Goal: Task Accomplishment & Management: Manage account settings

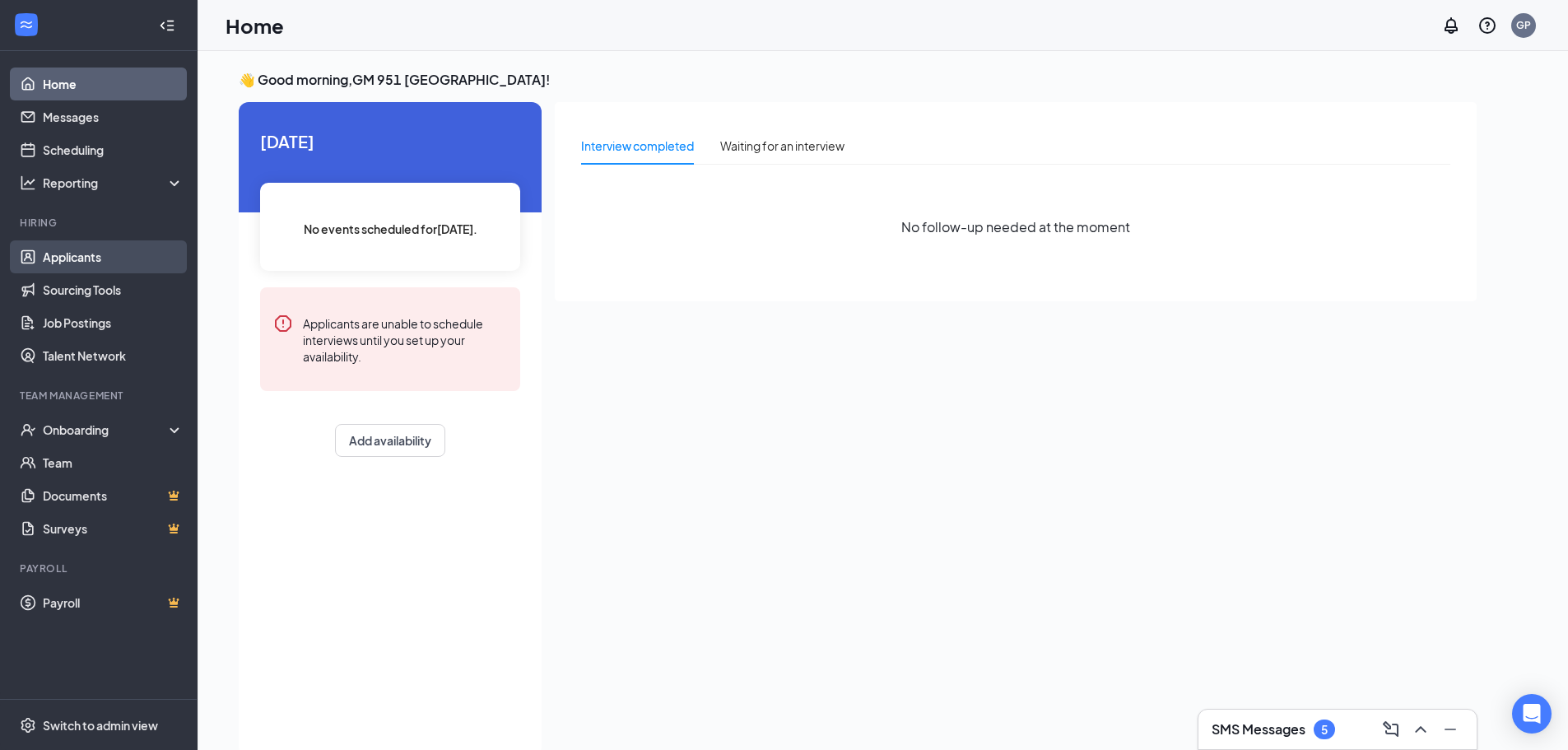
click at [82, 260] on link "Applicants" at bounding box center [113, 257] width 141 height 33
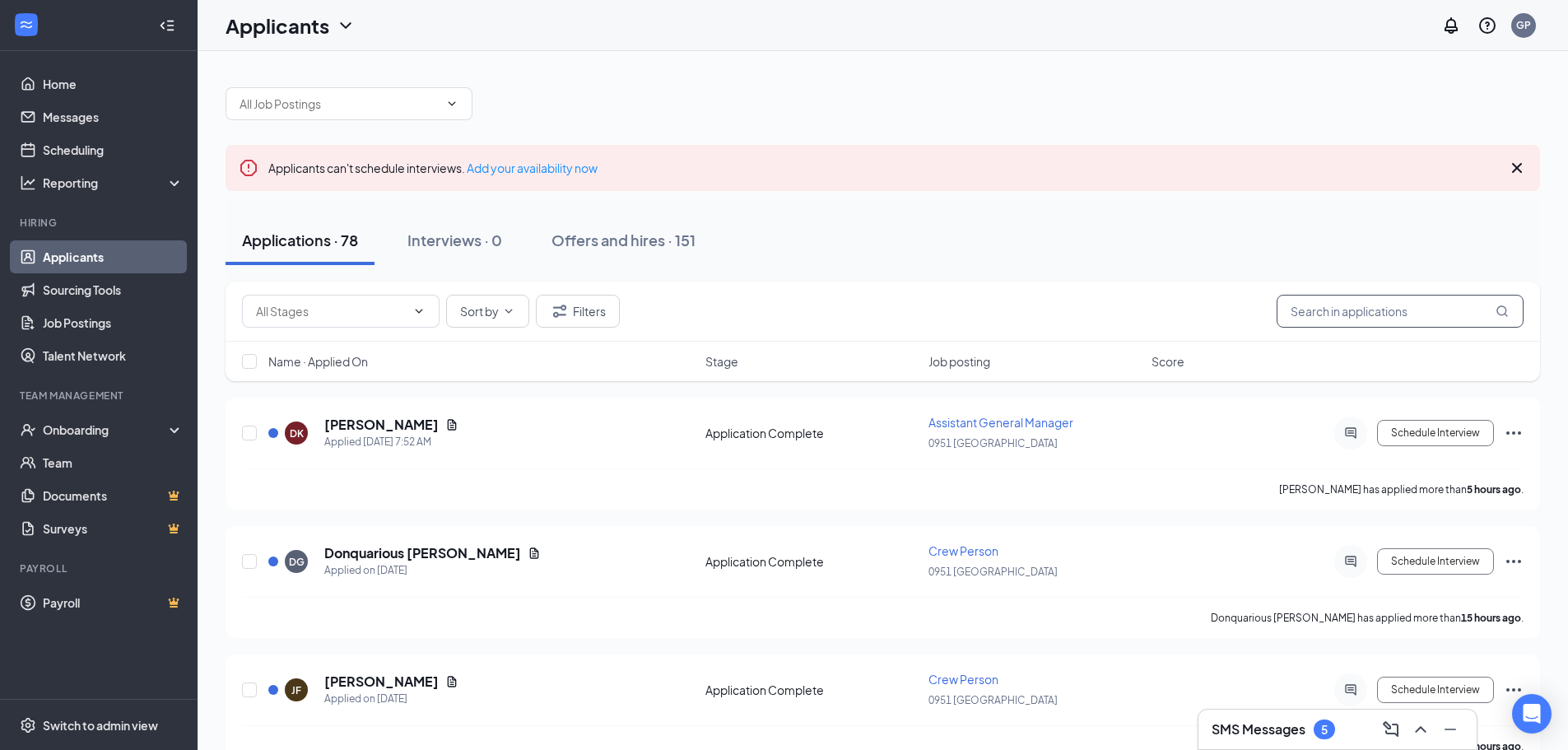
click at [1420, 310] on input "text" at bounding box center [1400, 311] width 247 height 33
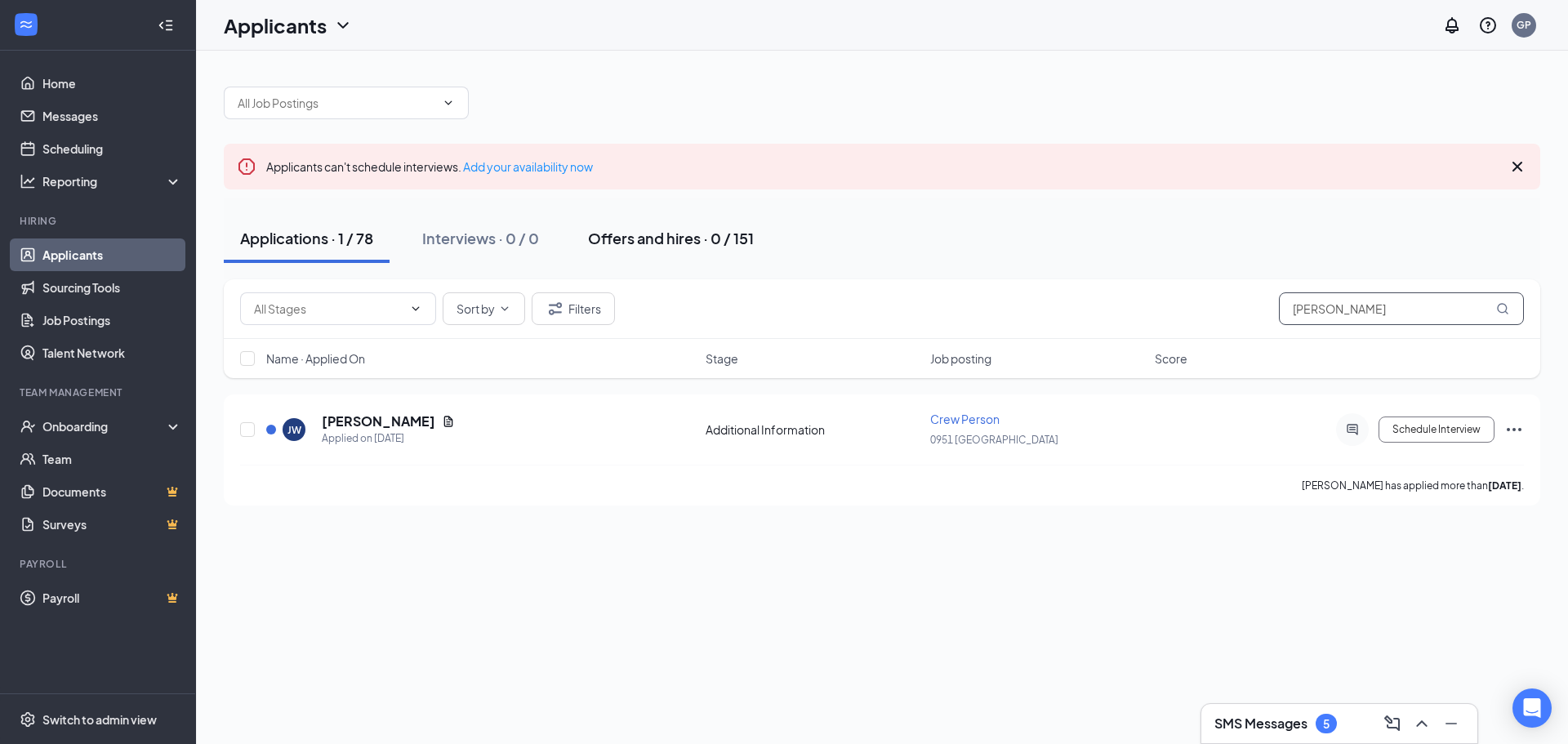
type input "[PERSON_NAME]"
click at [621, 240] on div "Offers and hires · 0 / 151" at bounding box center [671, 237] width 166 height 20
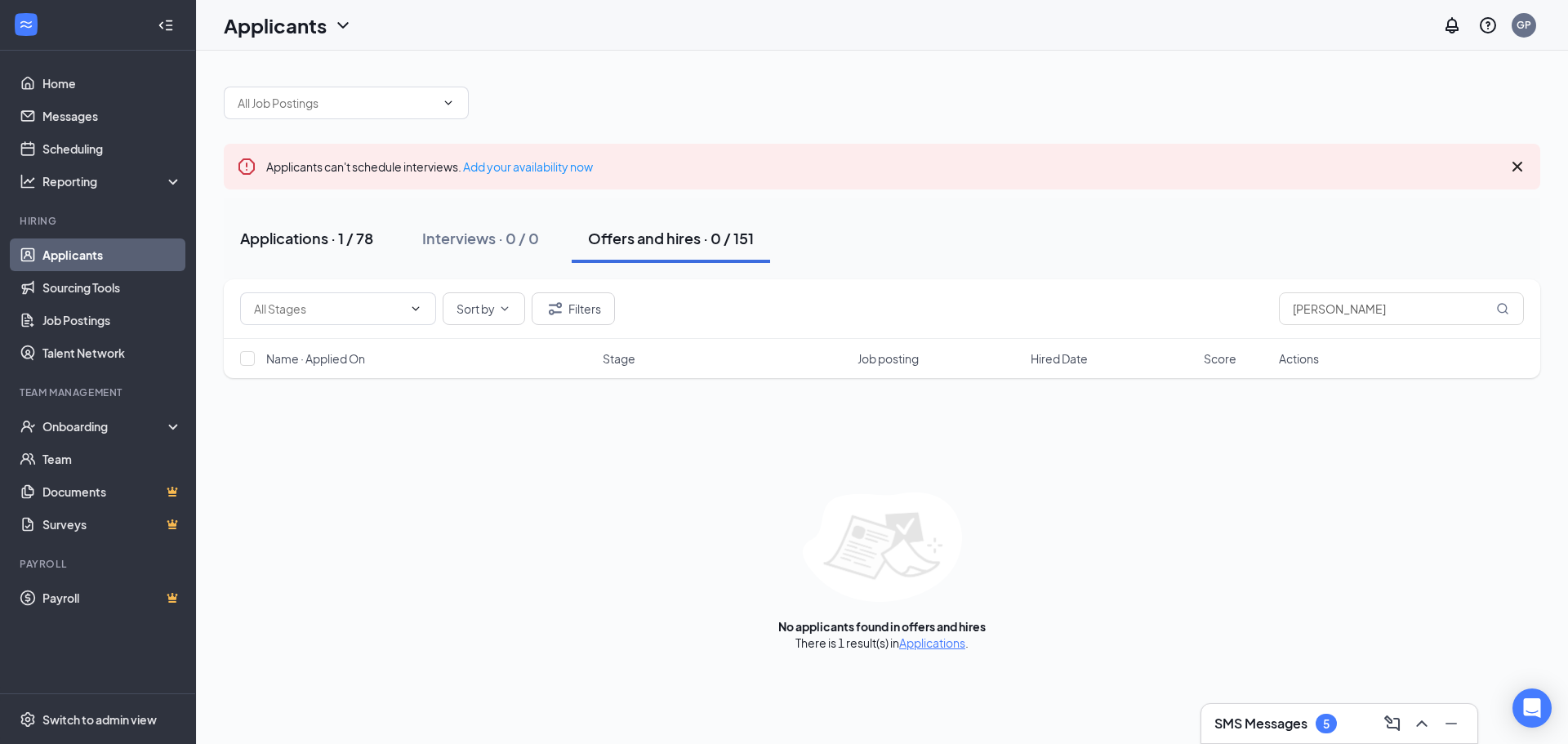
click at [337, 243] on div "Applications · 1 / 78" at bounding box center [306, 237] width 133 height 20
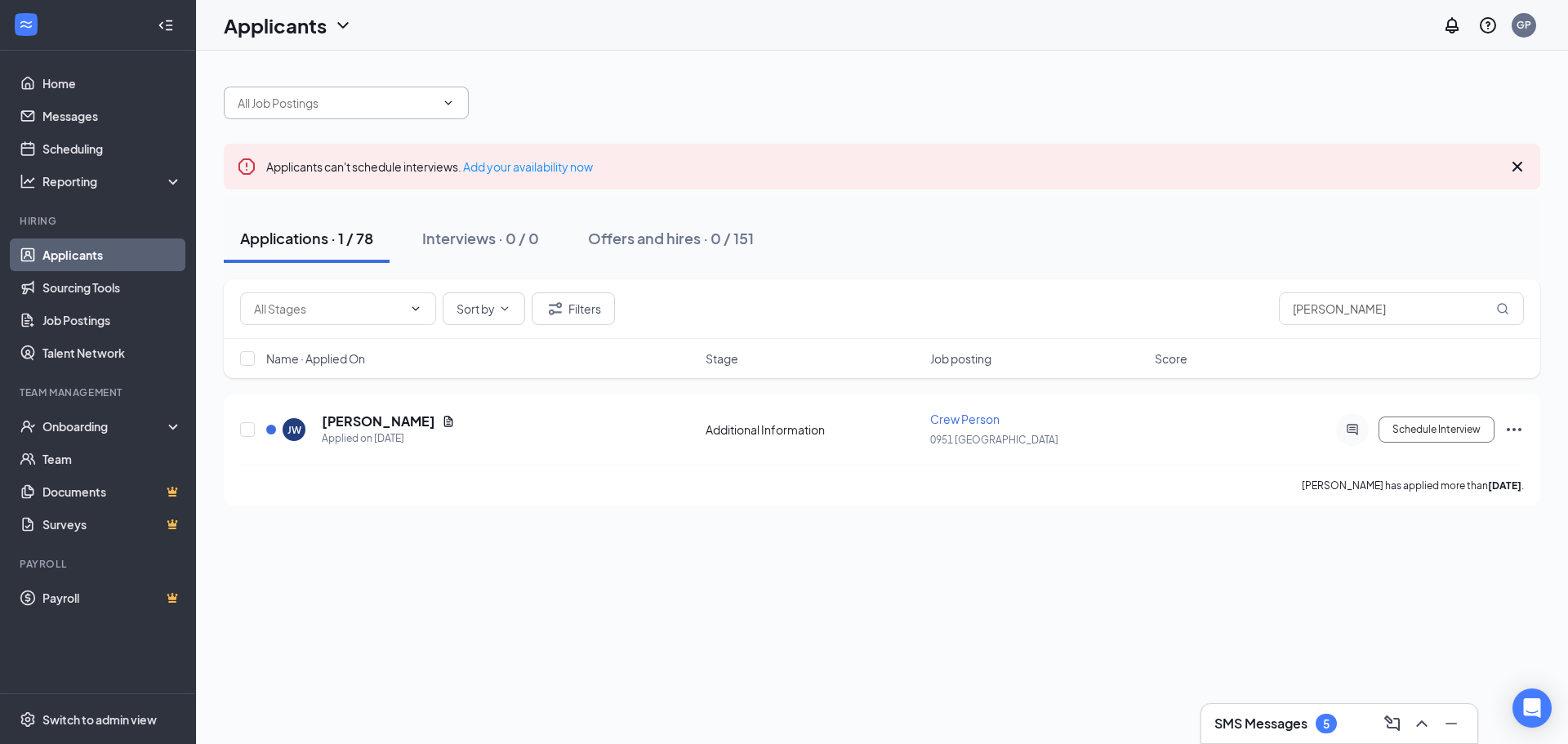
click at [333, 104] on input "text" at bounding box center [336, 102] width 198 height 18
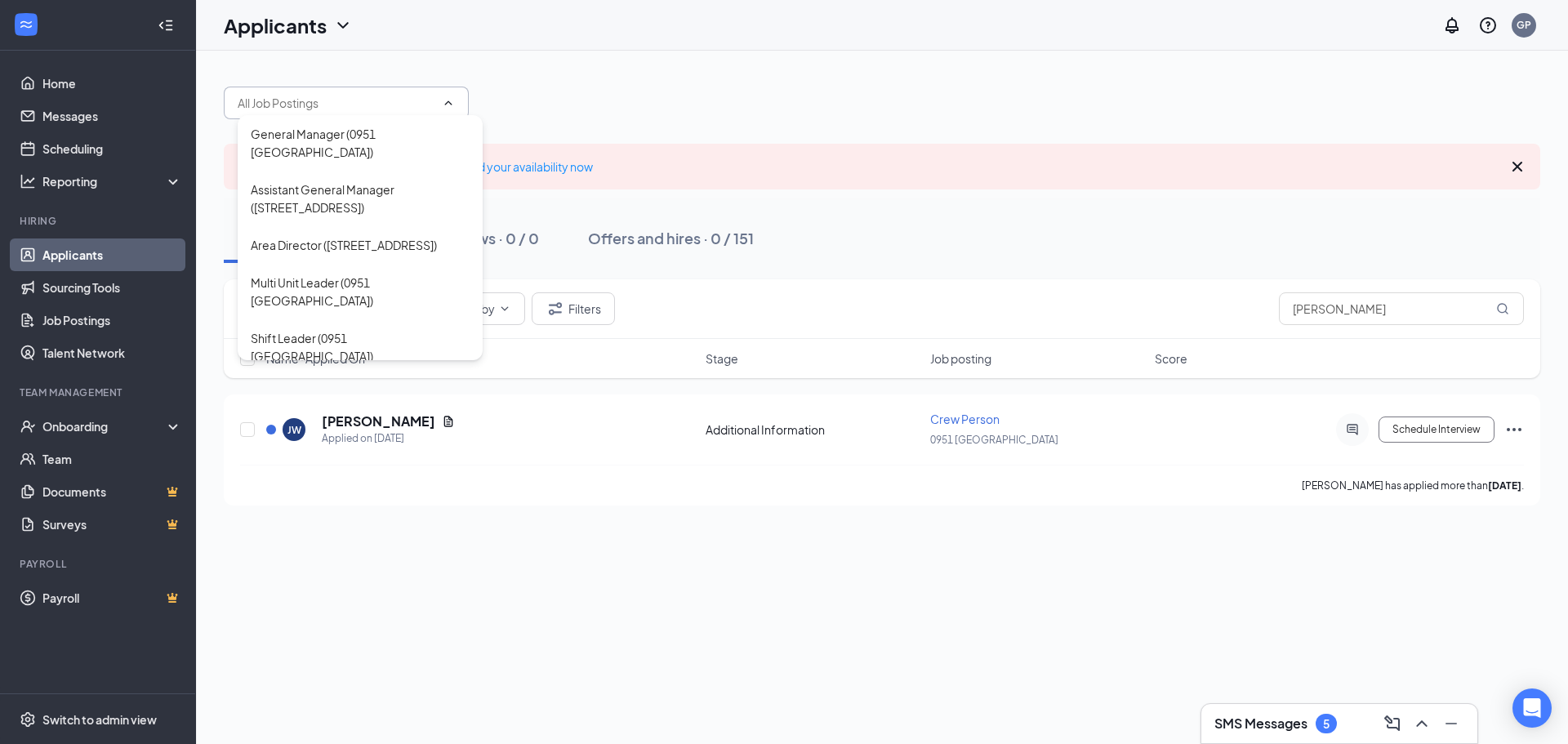
click at [307, 385] on div "Crew Person (0951 [GEOGRAPHIC_DATA])" at bounding box center [359, 403] width 219 height 36
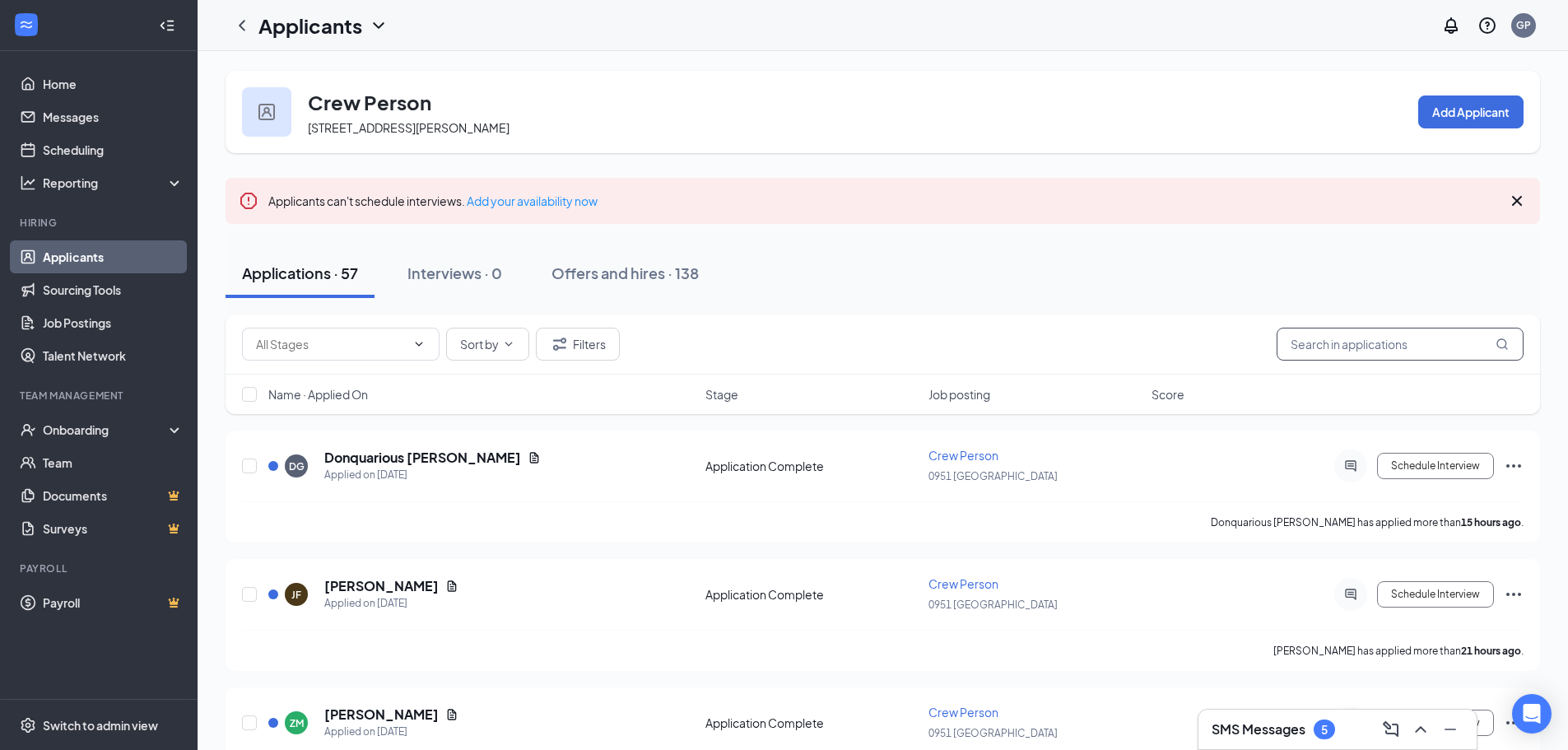
click at [1369, 351] on input "text" at bounding box center [1400, 344] width 247 height 33
click at [320, 272] on div "Applications · 57" at bounding box center [300, 272] width 117 height 20
drag, startPoint x: 326, startPoint y: 275, endPoint x: 274, endPoint y: 274, distance: 52.0
click at [274, 274] on div "Applications · 57" at bounding box center [300, 272] width 117 height 20
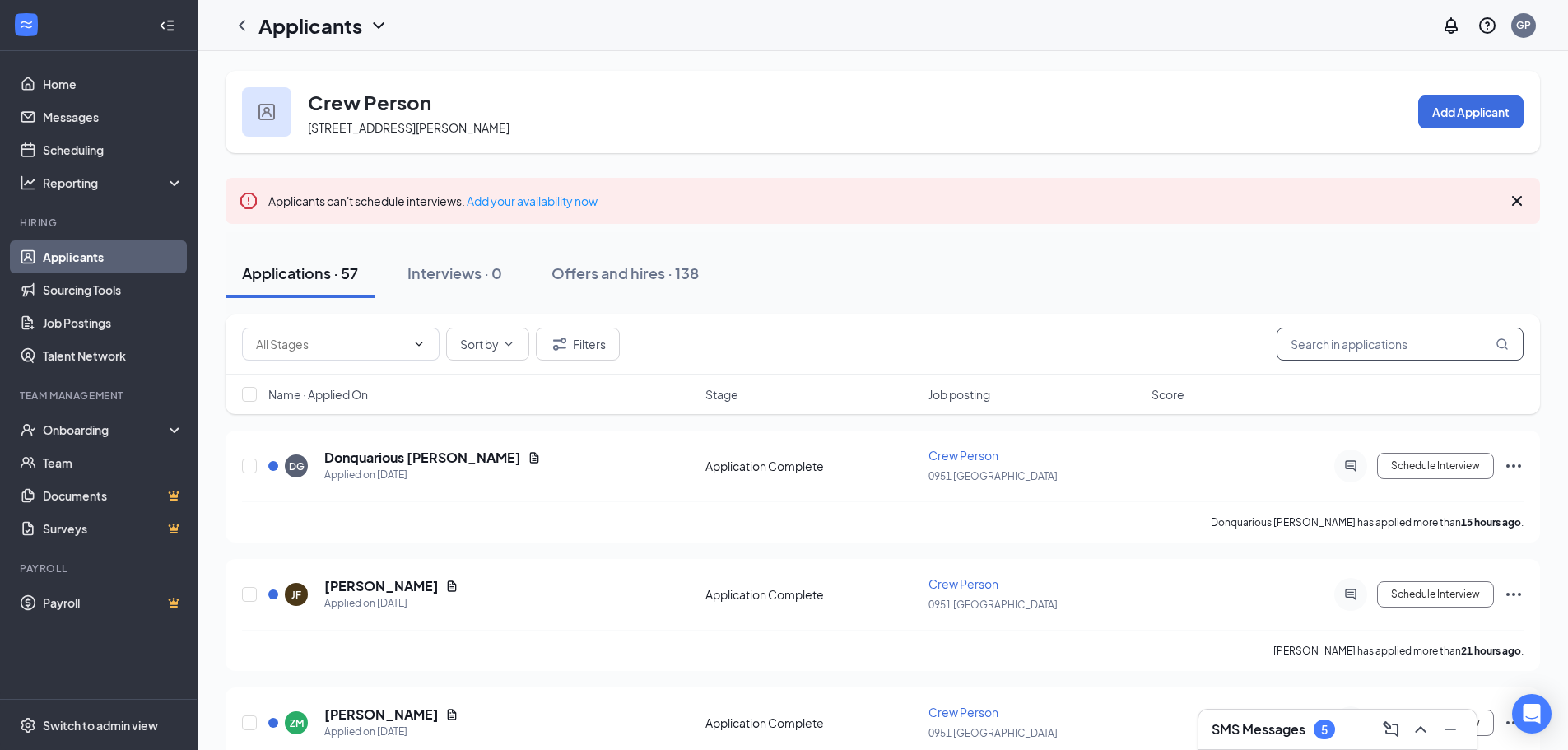
click at [1432, 344] on input "text" at bounding box center [1400, 344] width 247 height 33
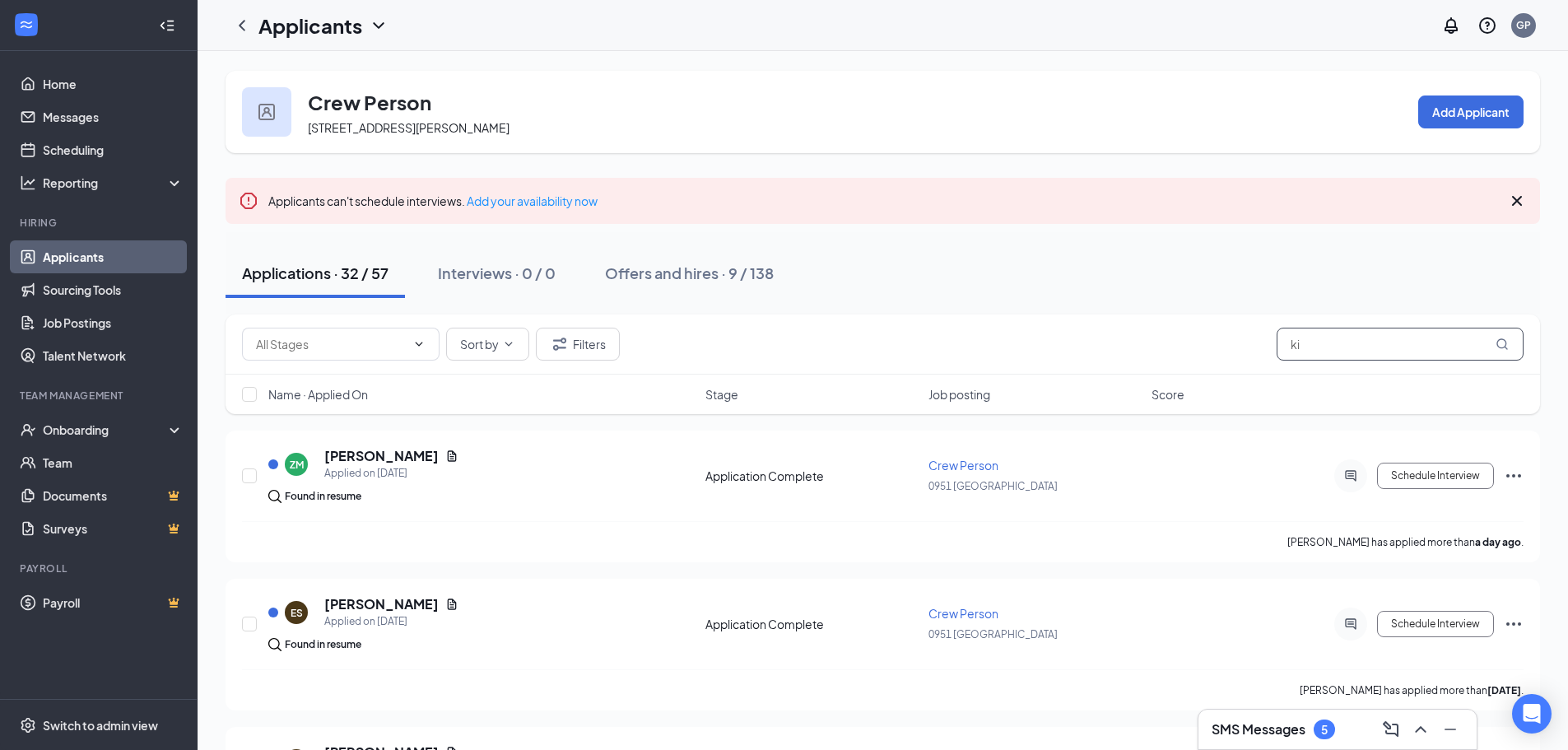
click at [1366, 348] on input "ki" at bounding box center [1400, 344] width 247 height 33
type input "k"
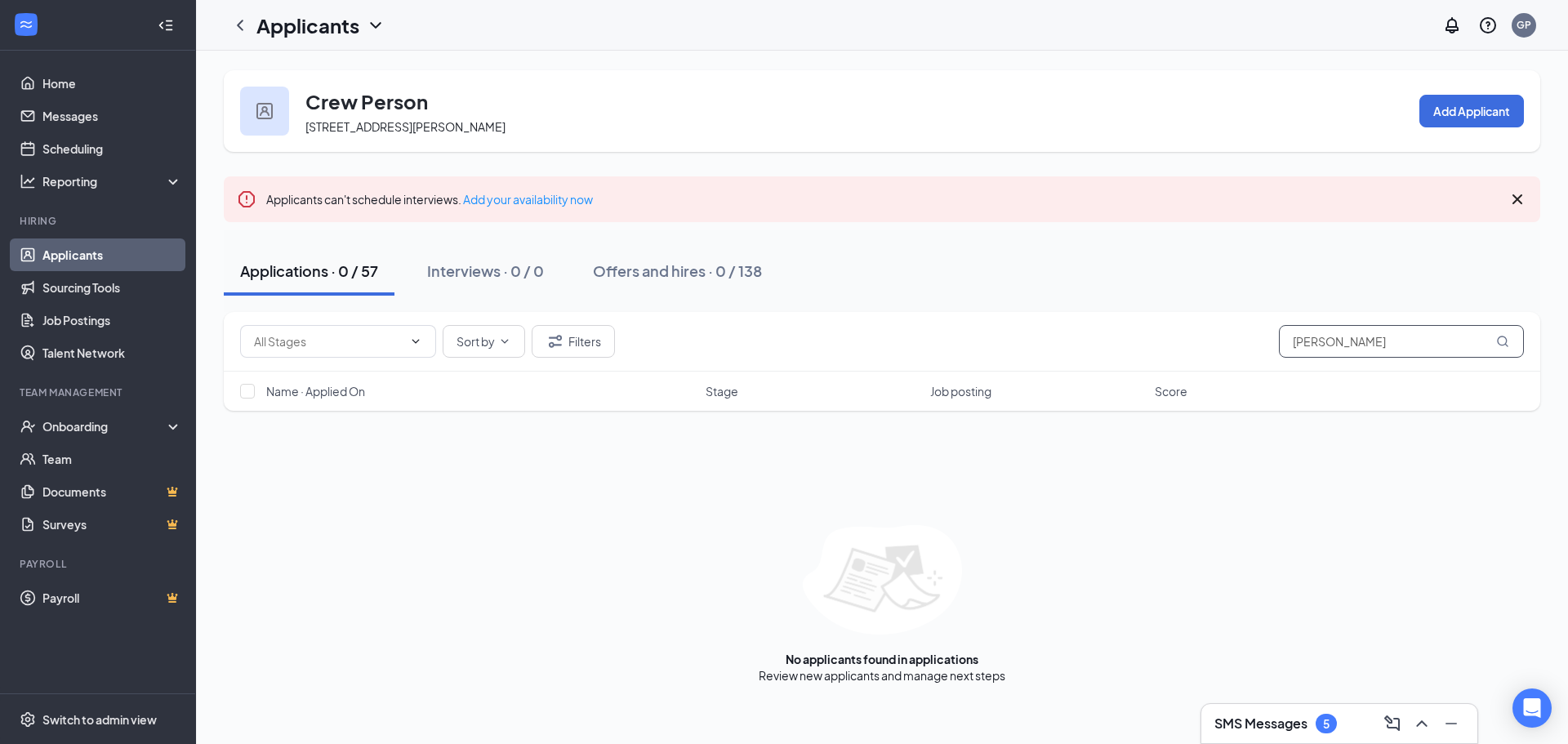
type input "[PERSON_NAME]"
click at [340, 202] on span "Applicants can't schedule interviews. Add your availability now" at bounding box center [430, 199] width 327 height 14
click at [1518, 201] on icon "Cross" at bounding box center [1517, 199] width 10 height 10
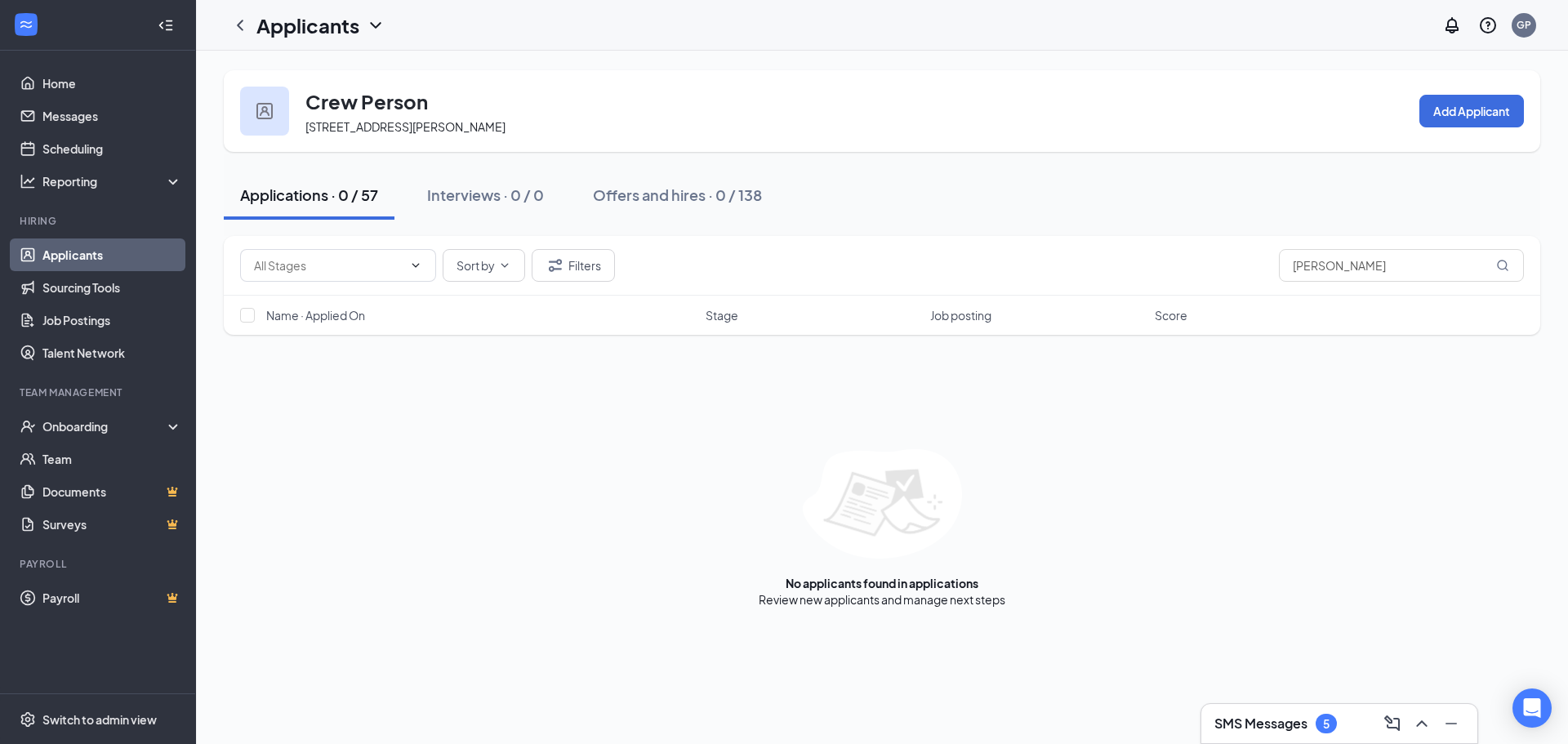
click at [97, 258] on link "Applicants" at bounding box center [112, 255] width 140 height 32
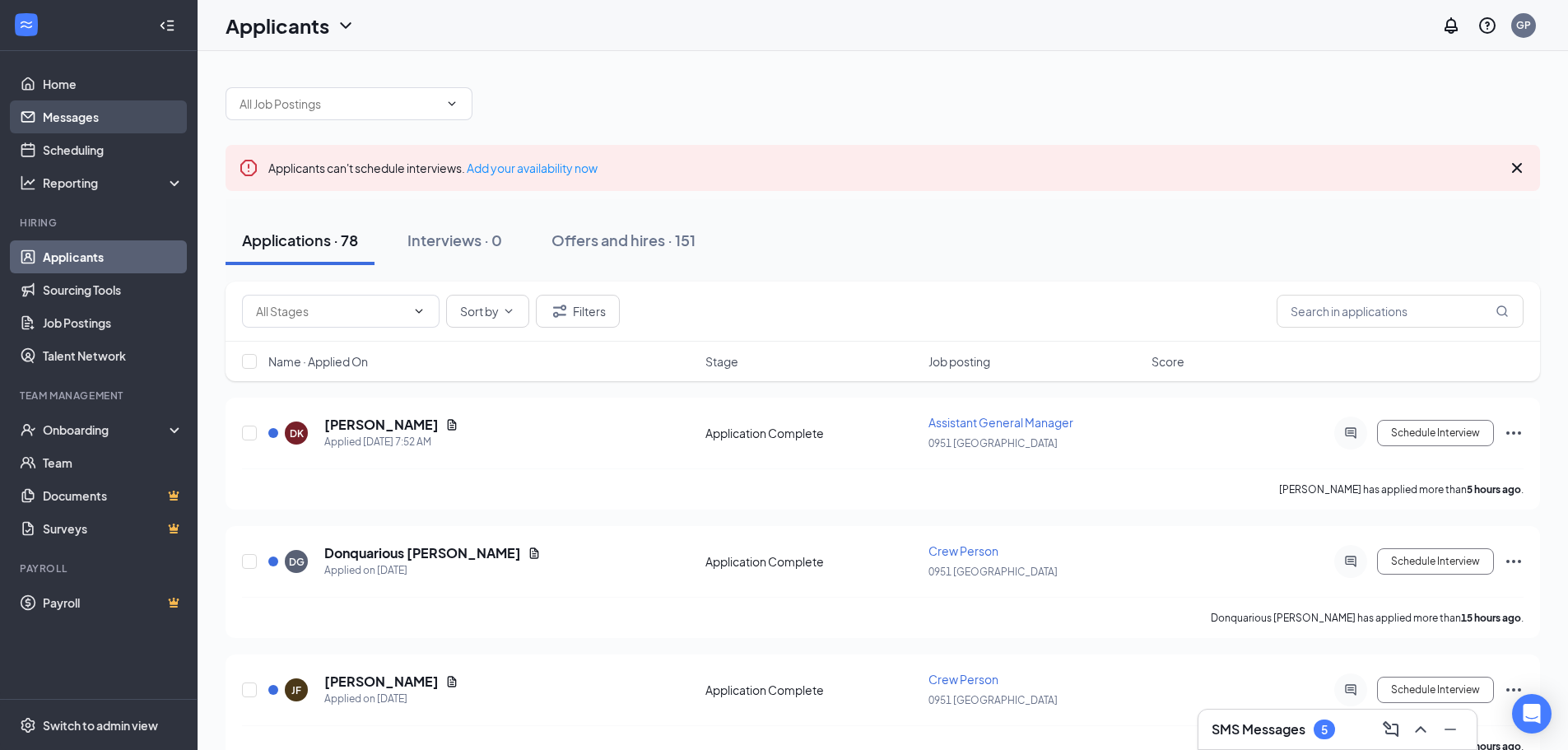
click at [83, 119] on link "Messages" at bounding box center [113, 116] width 141 height 33
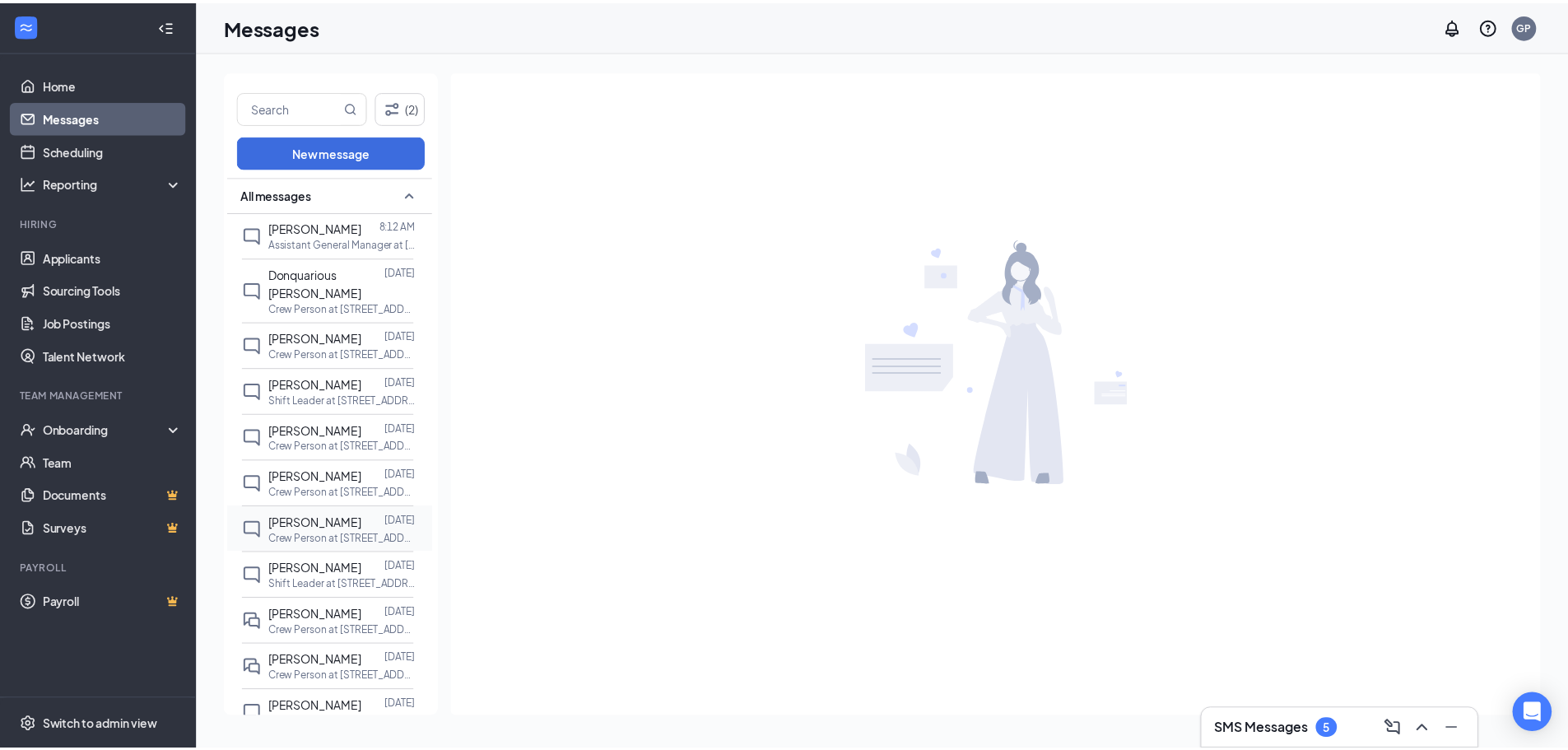
scroll to position [192, 0]
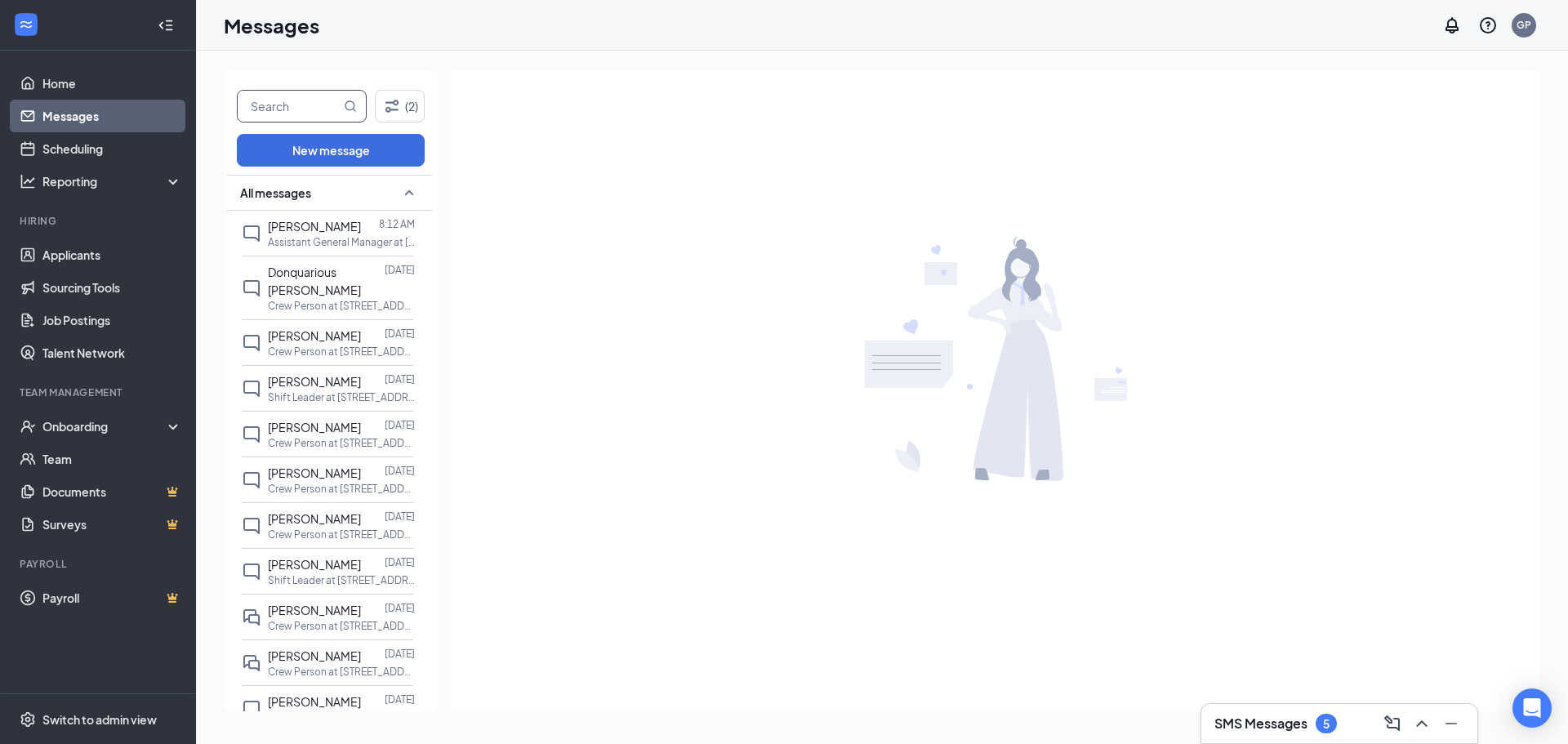
click at [323, 107] on input "text" at bounding box center [290, 106] width 103 height 31
click at [72, 78] on link "Home" at bounding box center [112, 83] width 140 height 32
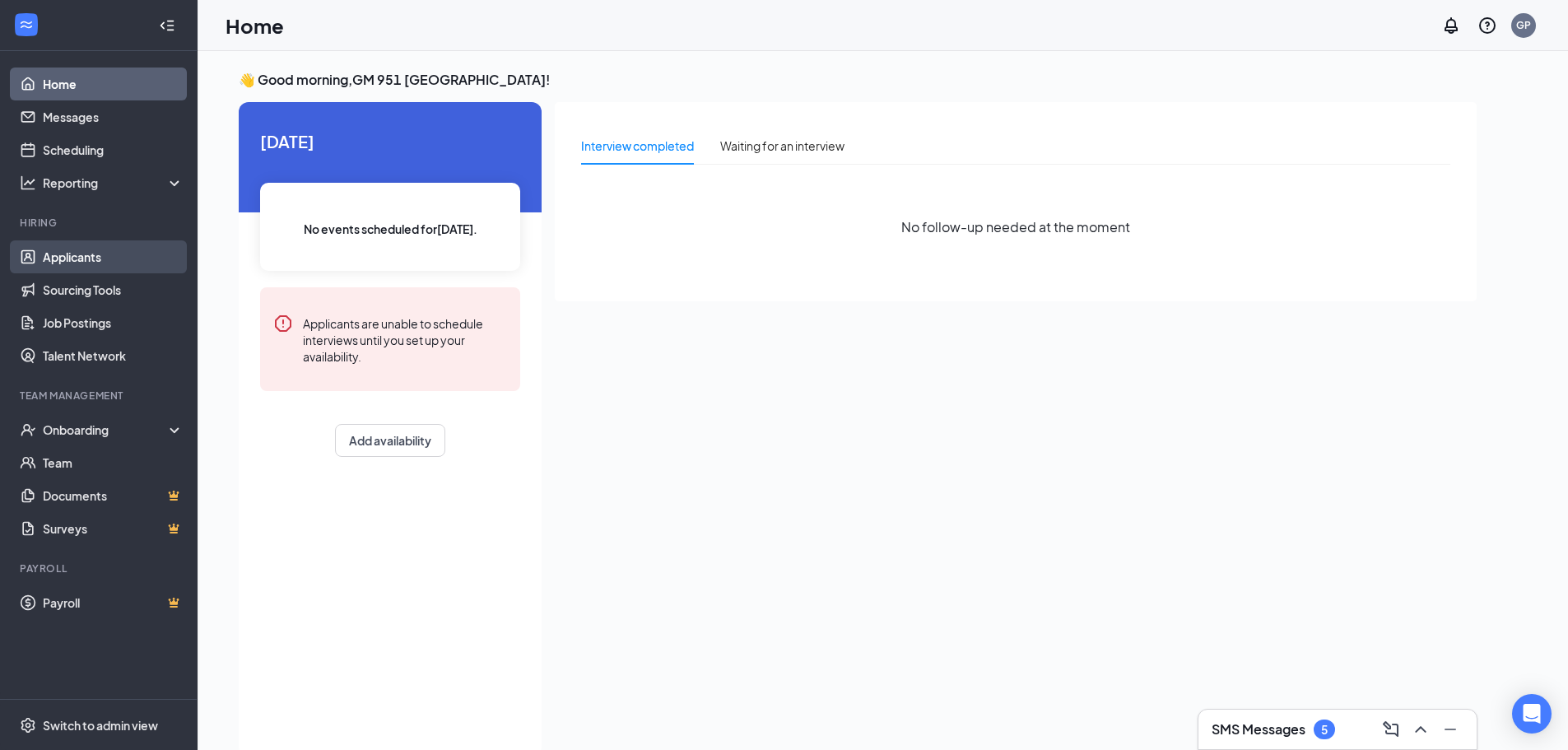
click at [100, 250] on link "Applicants" at bounding box center [113, 257] width 141 height 33
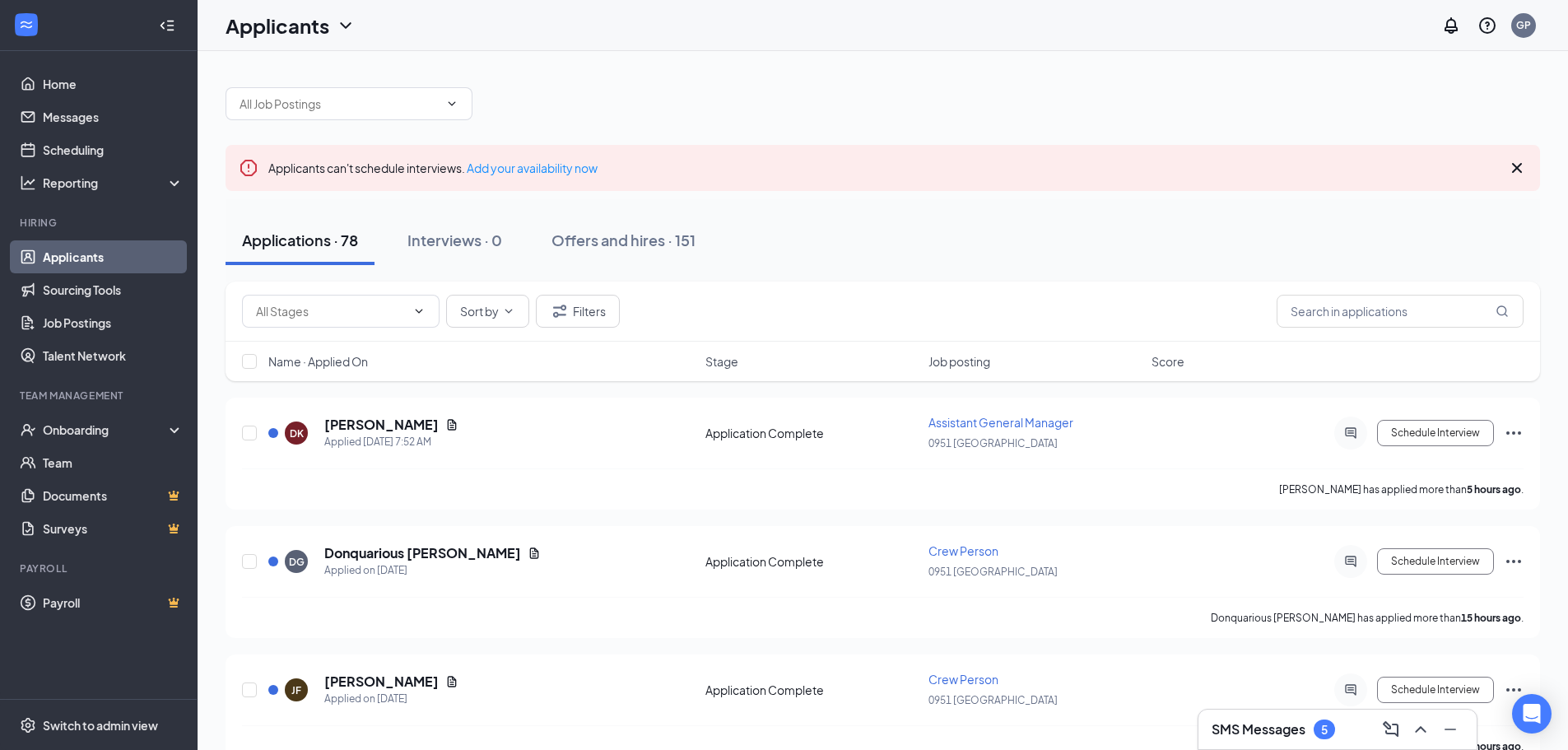
click at [1513, 166] on icon "Cross" at bounding box center [1517, 168] width 20 height 20
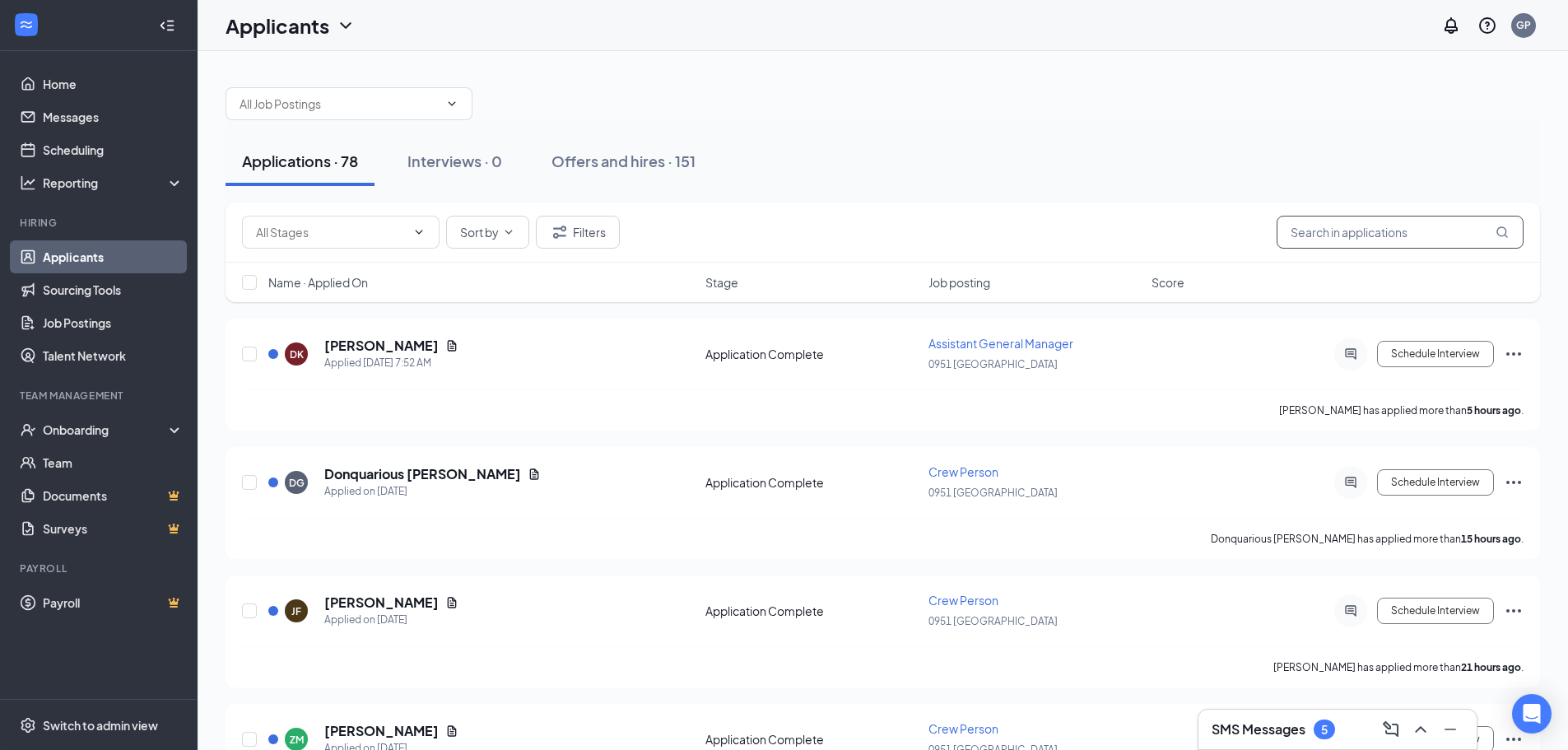
drag, startPoint x: 1374, startPoint y: 231, endPoint x: 1578, endPoint y: 413, distance: 273.4
click at [1374, 231] on input "text" at bounding box center [1400, 232] width 247 height 33
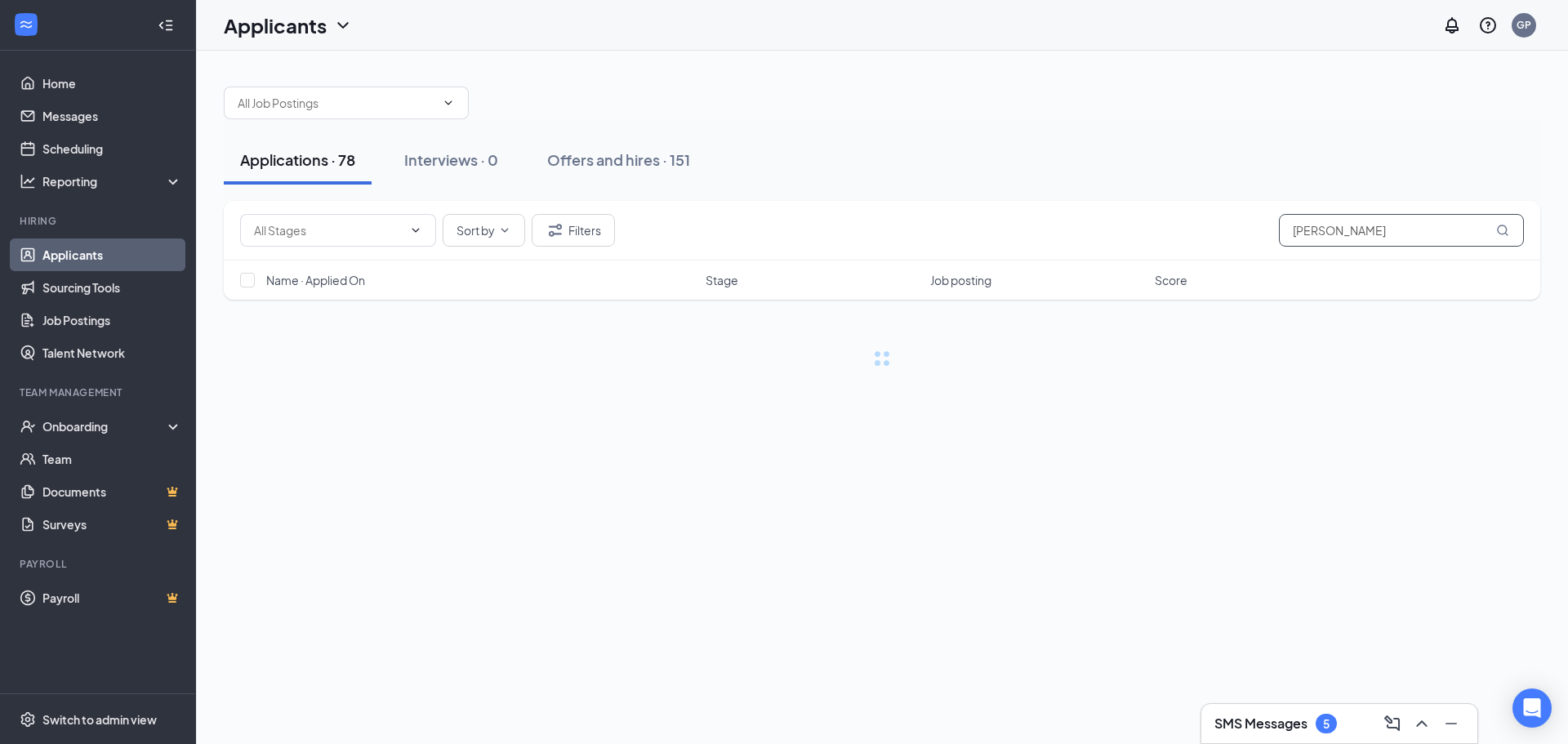
type input "[PERSON_NAME]"
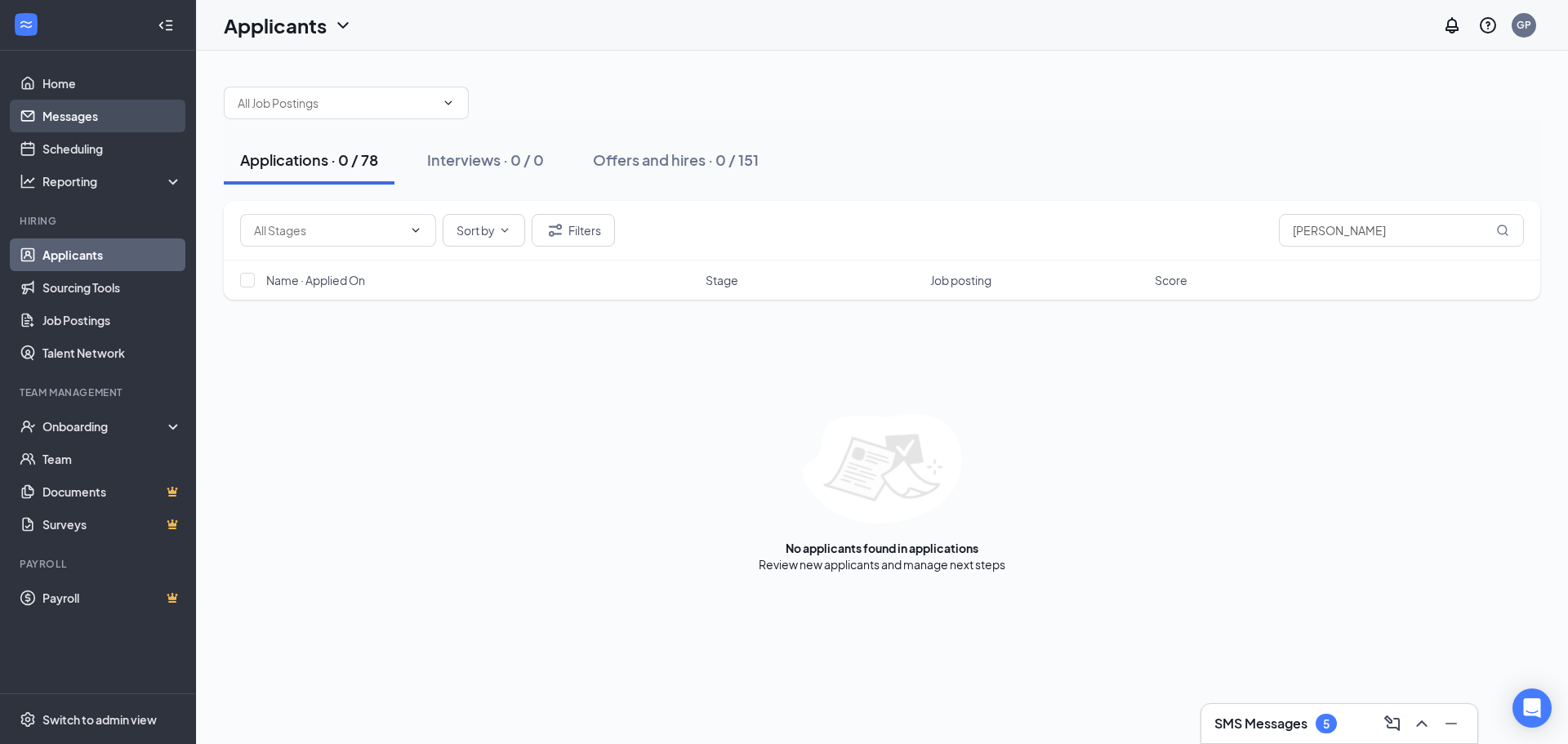
click at [71, 118] on link "Messages" at bounding box center [112, 116] width 140 height 32
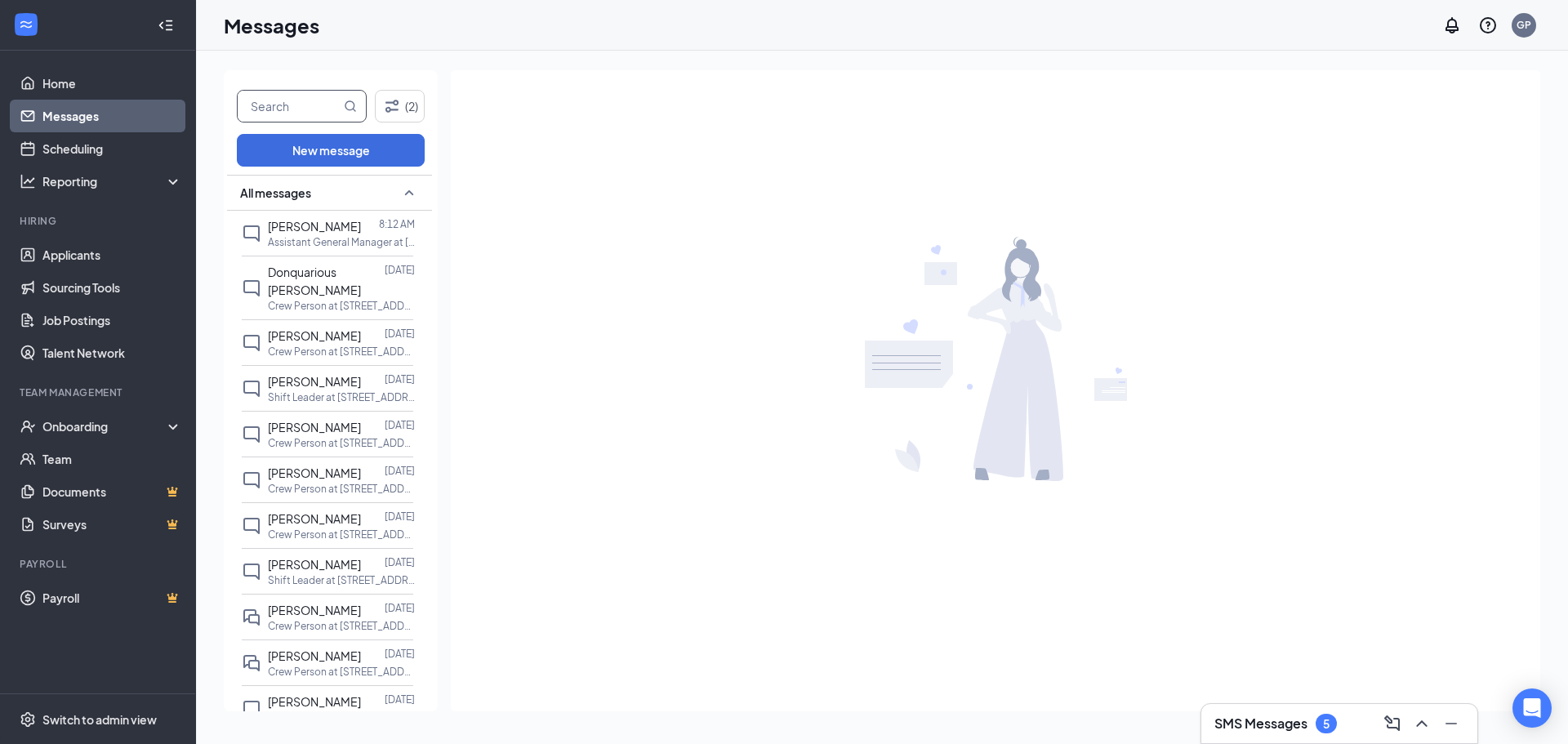
click at [339, 105] on input "text" at bounding box center [290, 106] width 103 height 31
type input "[PERSON_NAME]"
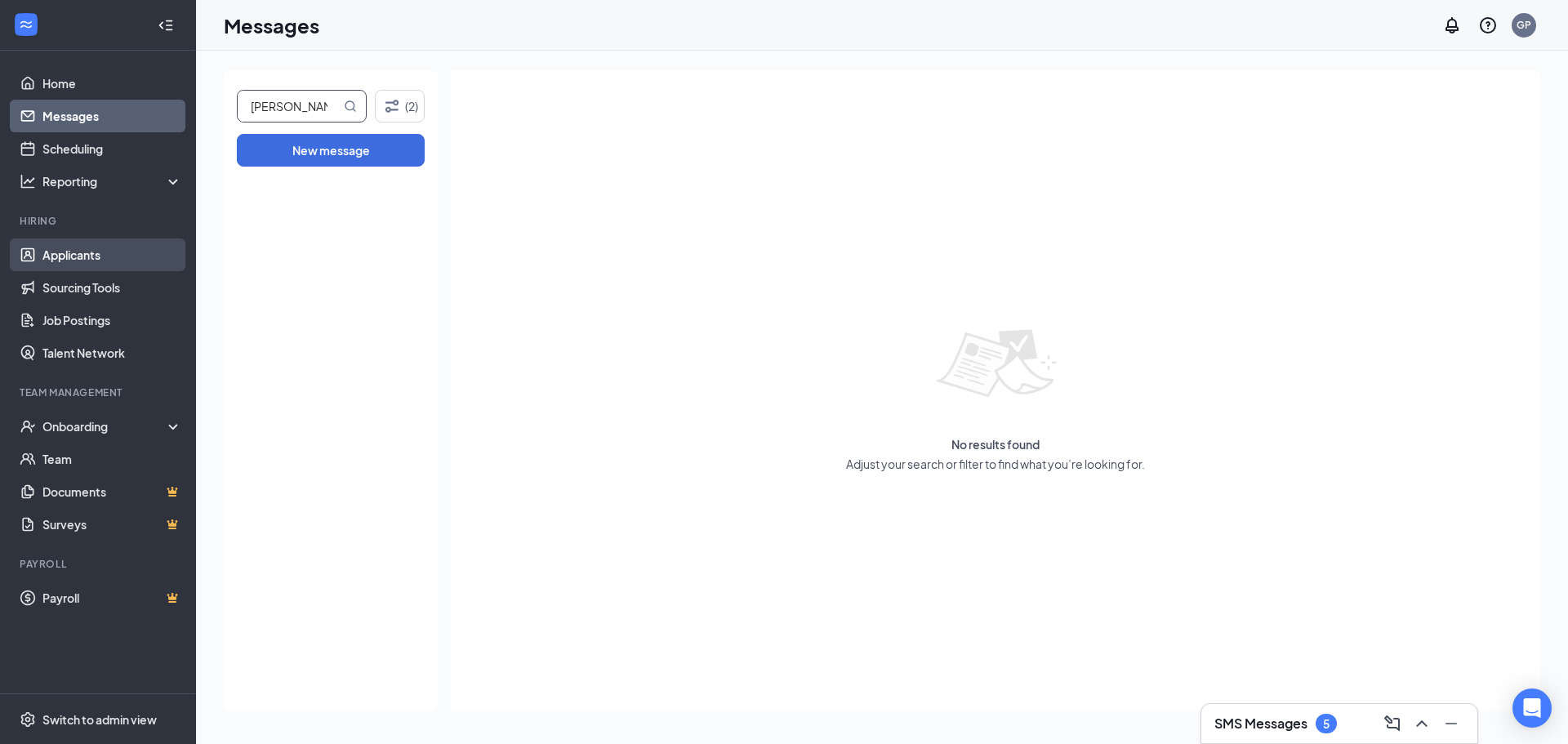
click at [86, 250] on link "Applicants" at bounding box center [112, 255] width 140 height 32
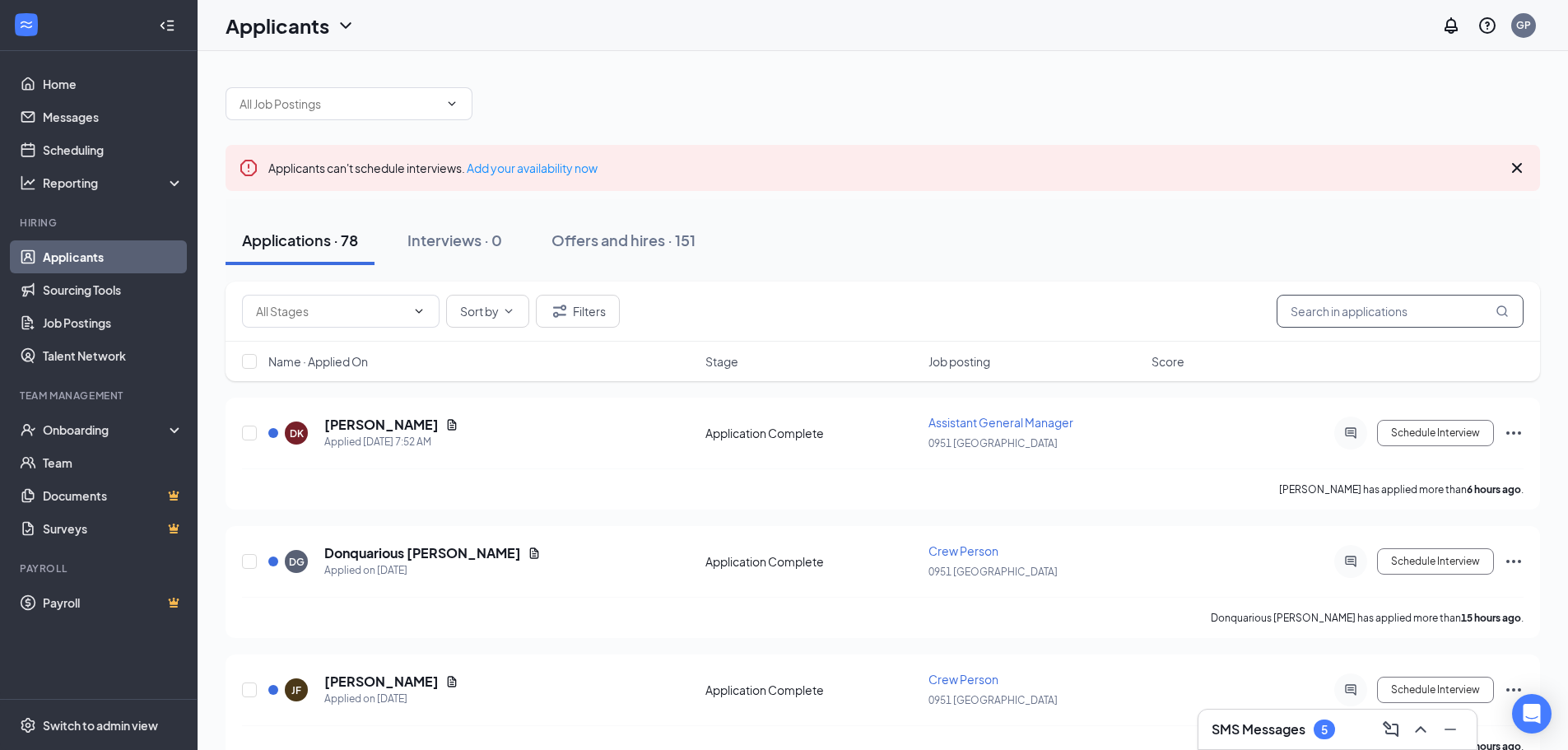
click at [1390, 315] on input "text" at bounding box center [1400, 311] width 247 height 33
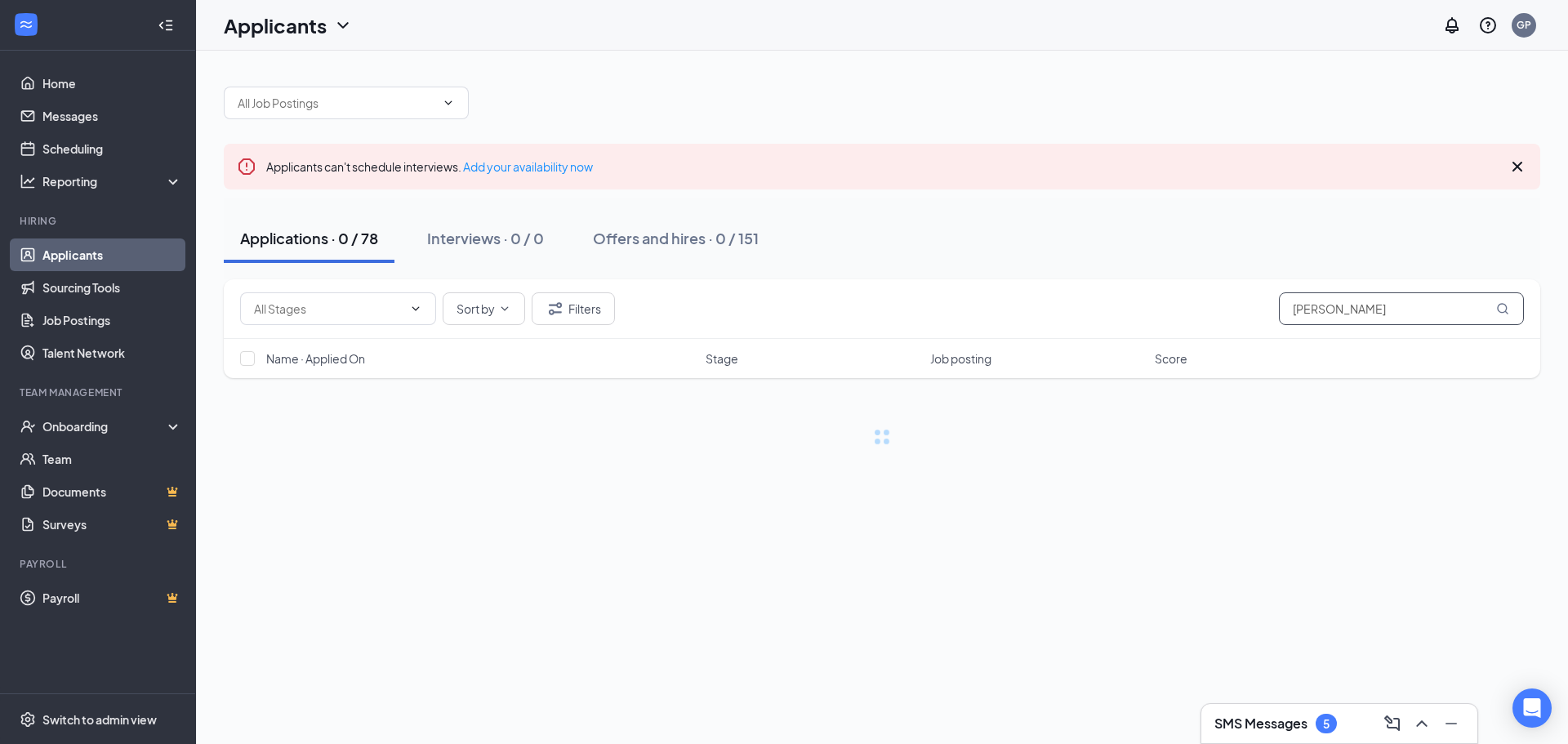
type input "[PERSON_NAME]"
drag, startPoint x: 869, startPoint y: 641, endPoint x: 887, endPoint y: 623, distance: 25.5
click at [870, 641] on div "Review new applicants and manage next steps" at bounding box center [882, 642] width 247 height 16
click at [628, 244] on div "Offers and hires · 0 / 151" at bounding box center [677, 237] width 166 height 20
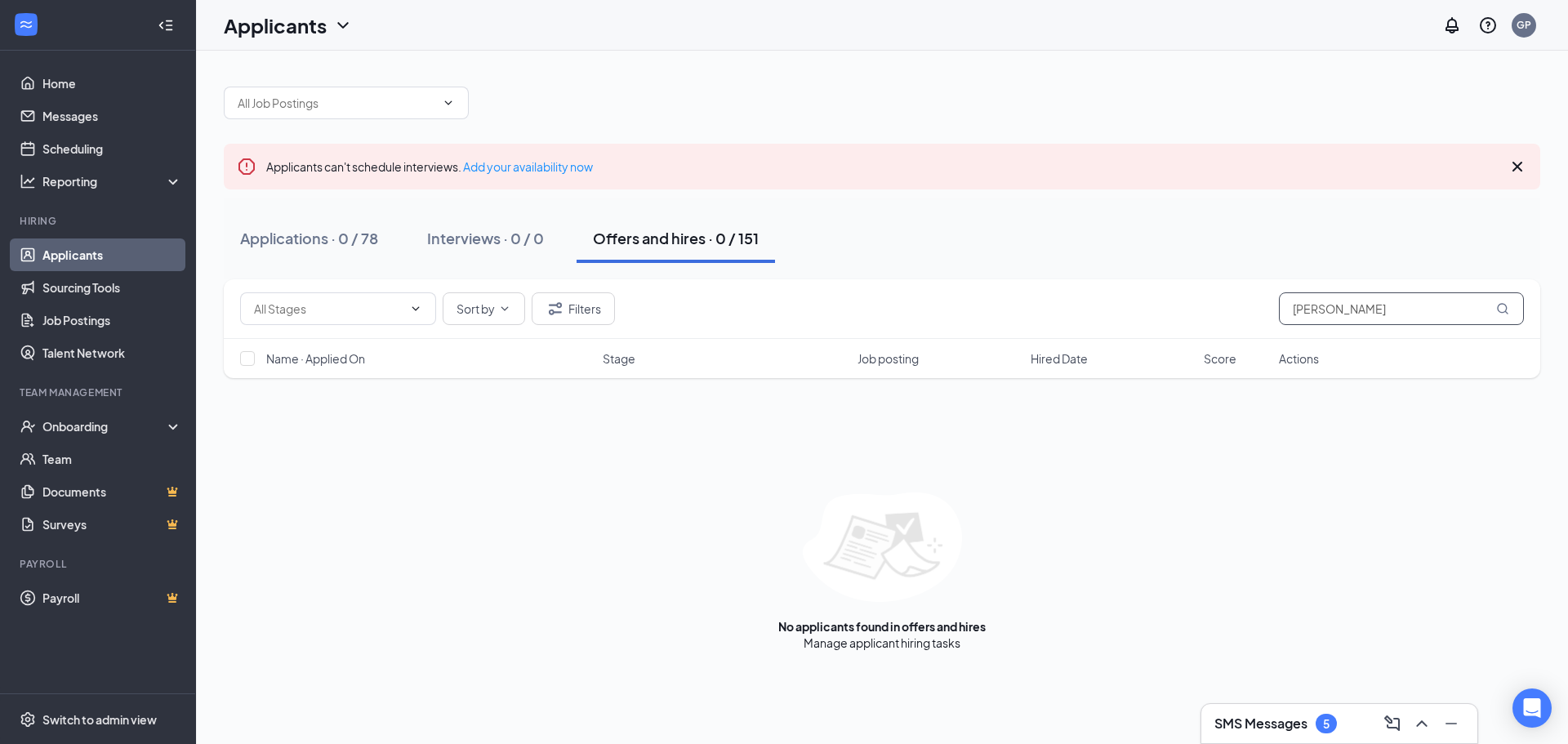
click at [1390, 312] on input "[PERSON_NAME]" at bounding box center [1402, 308] width 245 height 32
type input "[PERSON_NAME]"
click at [913, 647] on link "Applications" at bounding box center [932, 642] width 66 height 14
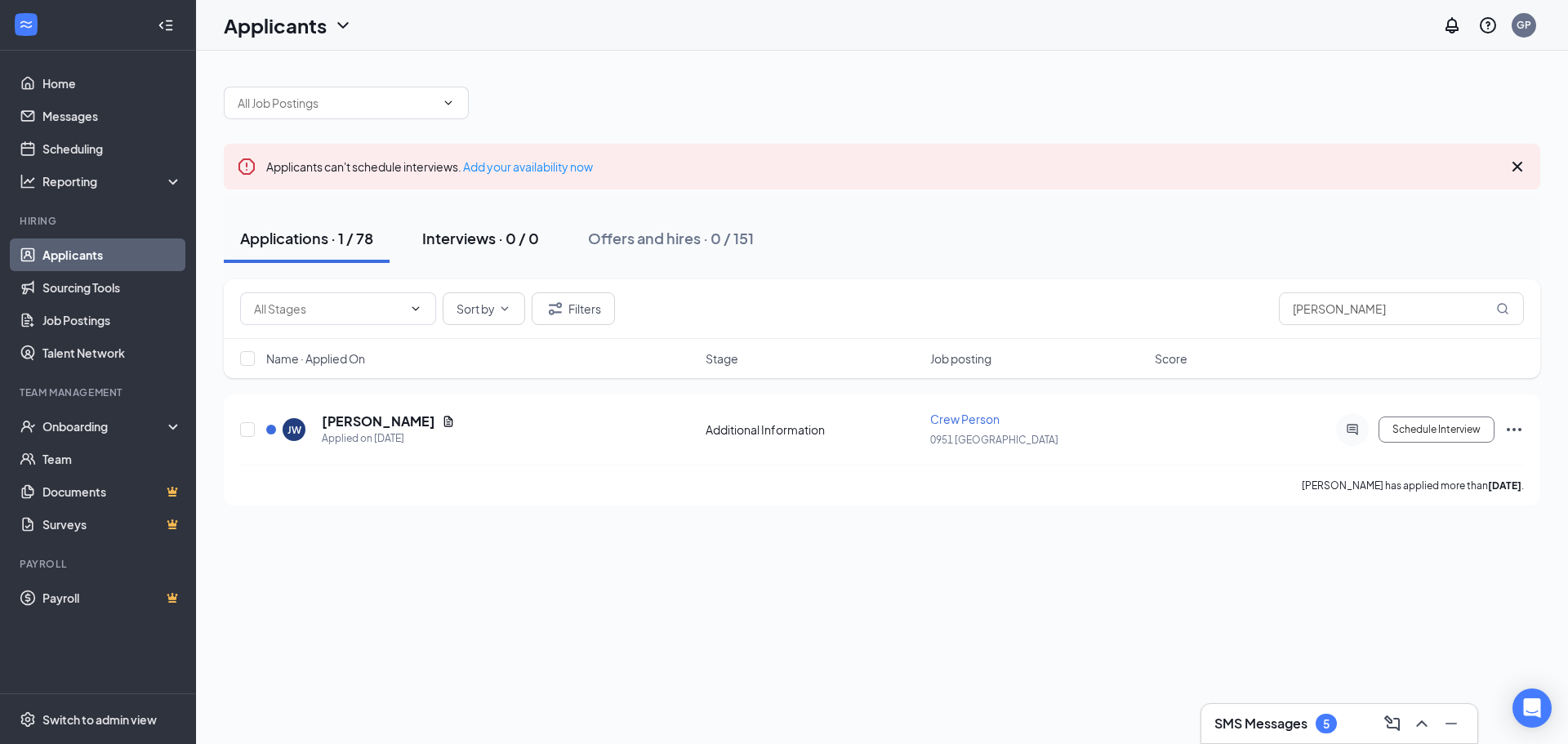
click at [459, 235] on div "Interviews · 0 / 0" at bounding box center [481, 237] width 117 height 20
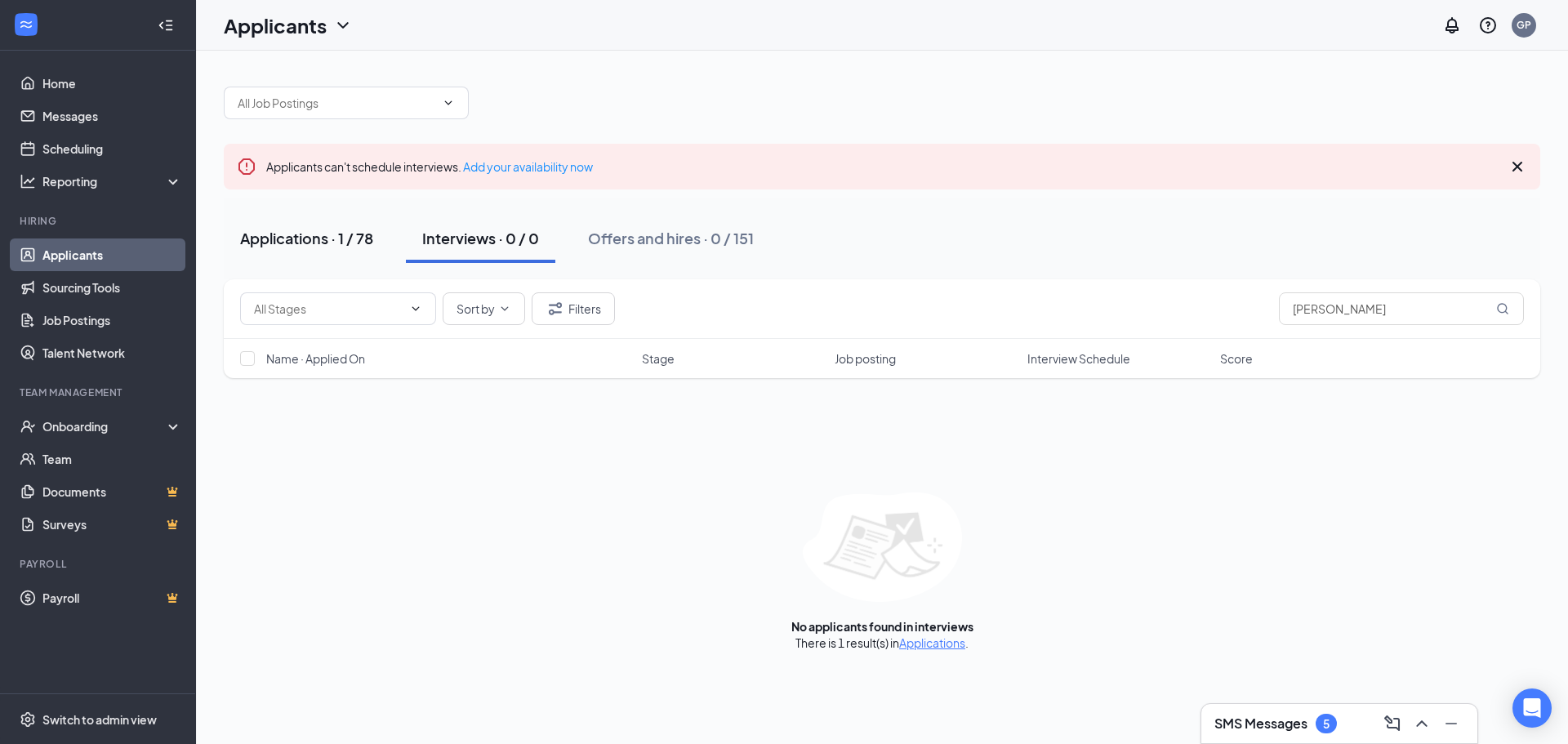
click at [350, 241] on div "Applications · 1 / 78" at bounding box center [306, 237] width 133 height 20
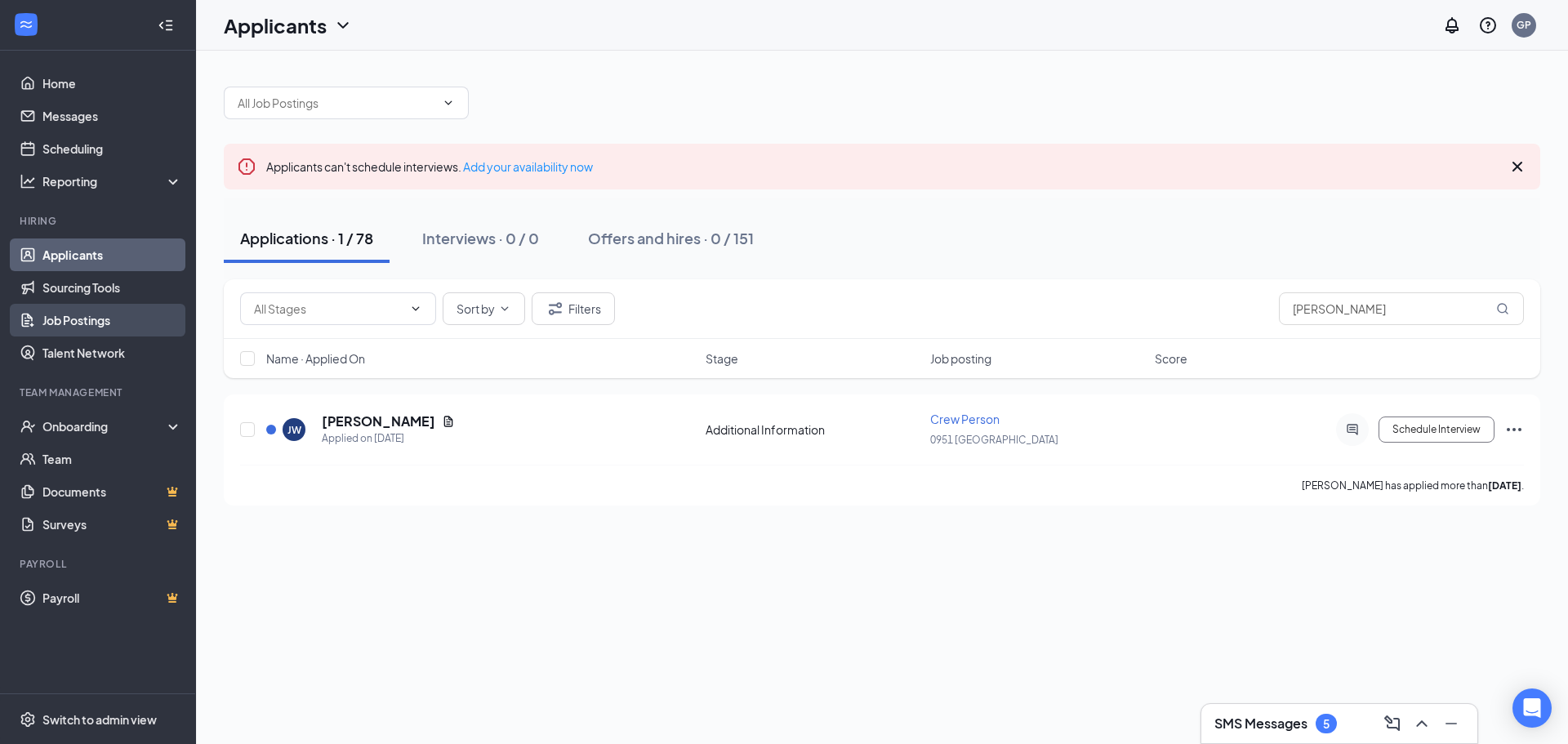
drag, startPoint x: 88, startPoint y: 253, endPoint x: 111, endPoint y: 323, distance: 73.7
click at [88, 253] on link "Applicants" at bounding box center [112, 255] width 140 height 32
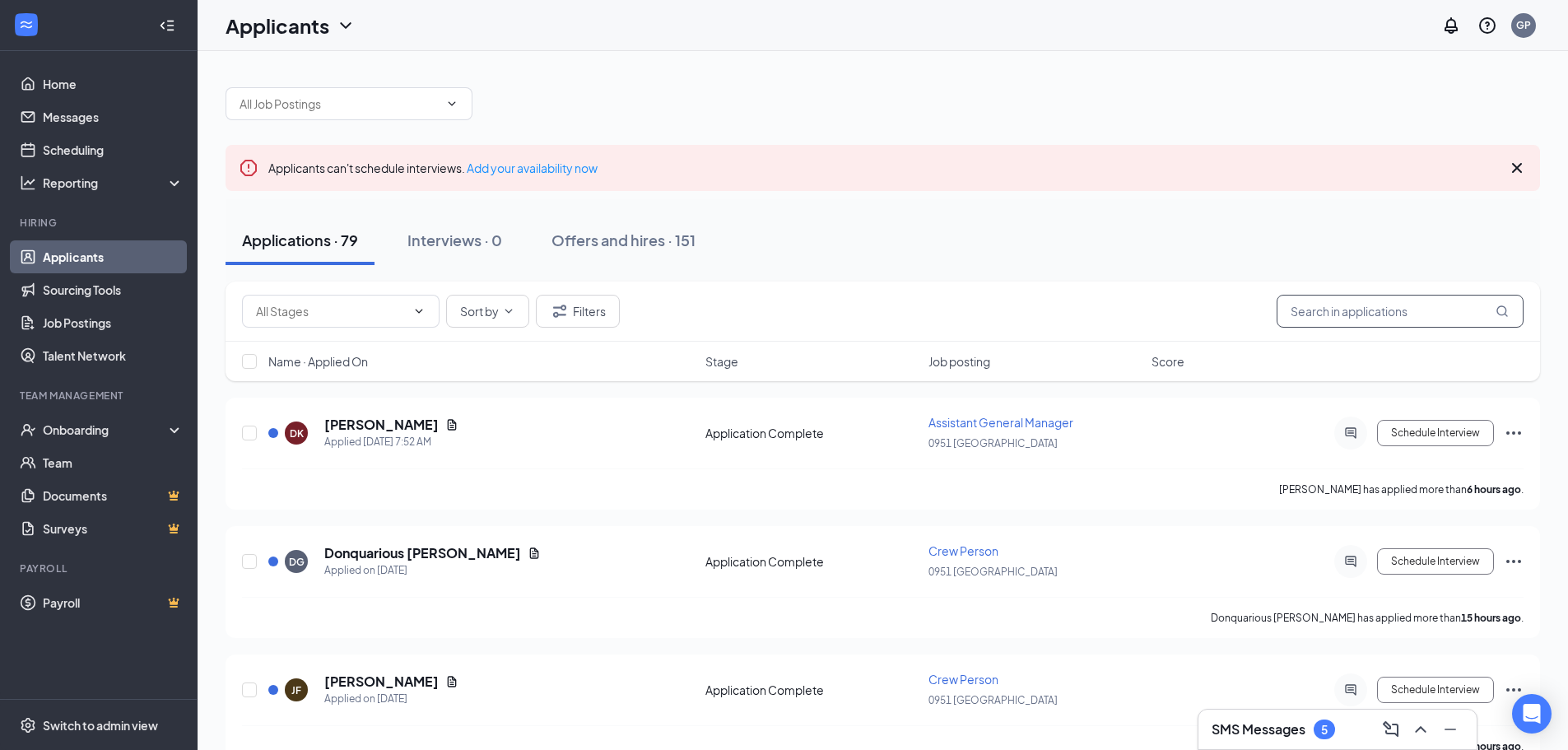
click at [1399, 319] on input "text" at bounding box center [1400, 311] width 247 height 33
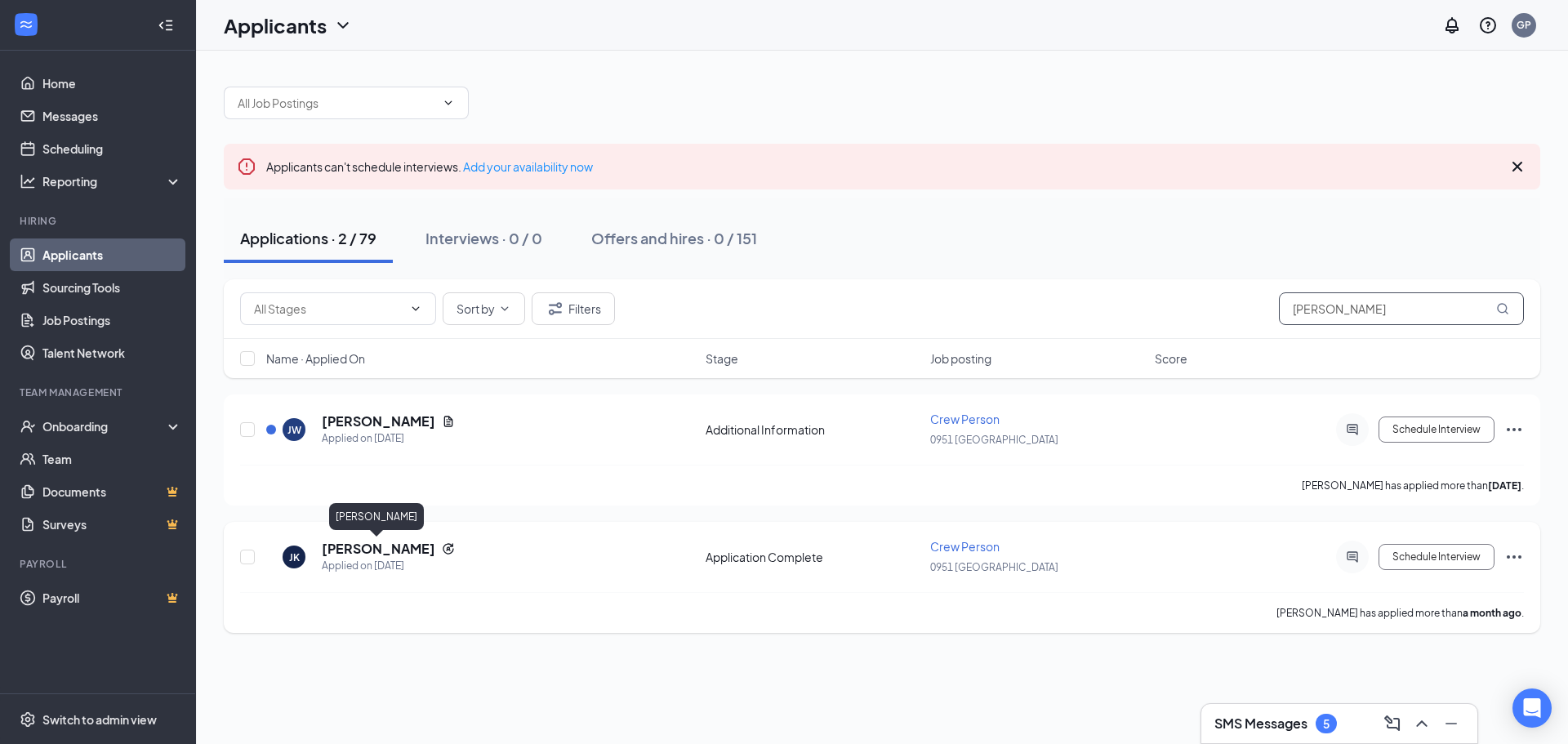
type input "[PERSON_NAME]"
click at [396, 548] on h5 "Jennifer Kimball" at bounding box center [378, 548] width 114 height 18
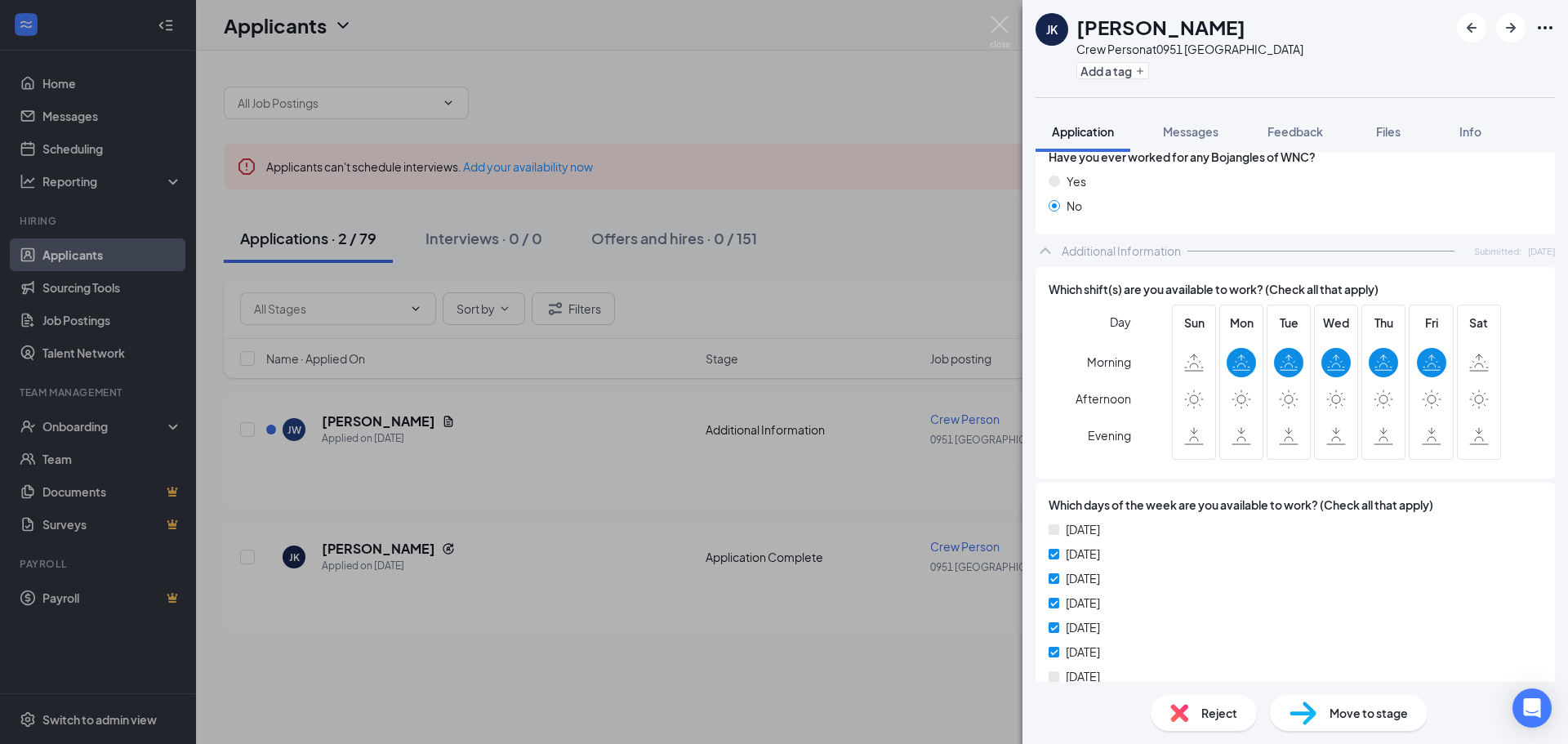
scroll to position [817, 0]
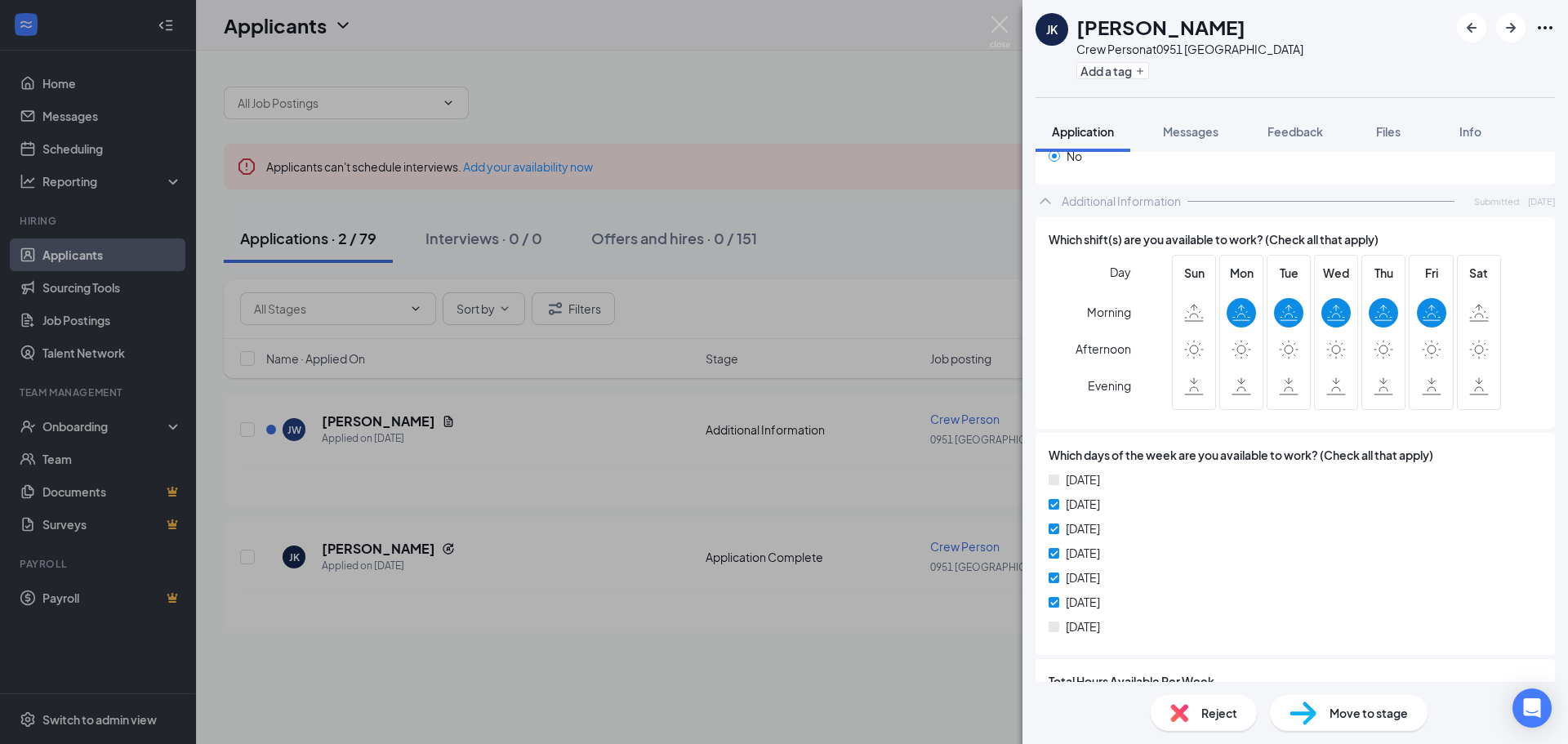
click at [1534, 26] on div at bounding box center [1506, 28] width 98 height 30
click at [1128, 33] on h1 "Jennifer Kimball" at bounding box center [1161, 27] width 169 height 28
click at [1555, 23] on div "JK Jennifer Kimball Crew Person at 0951 Homeland Park Add a tag" at bounding box center [1295, 49] width 546 height 97
click at [1548, 25] on icon "Ellipses" at bounding box center [1545, 28] width 20 height 20
click at [1428, 65] on link "View full application" at bounding box center [1422, 56] width 105 height 18
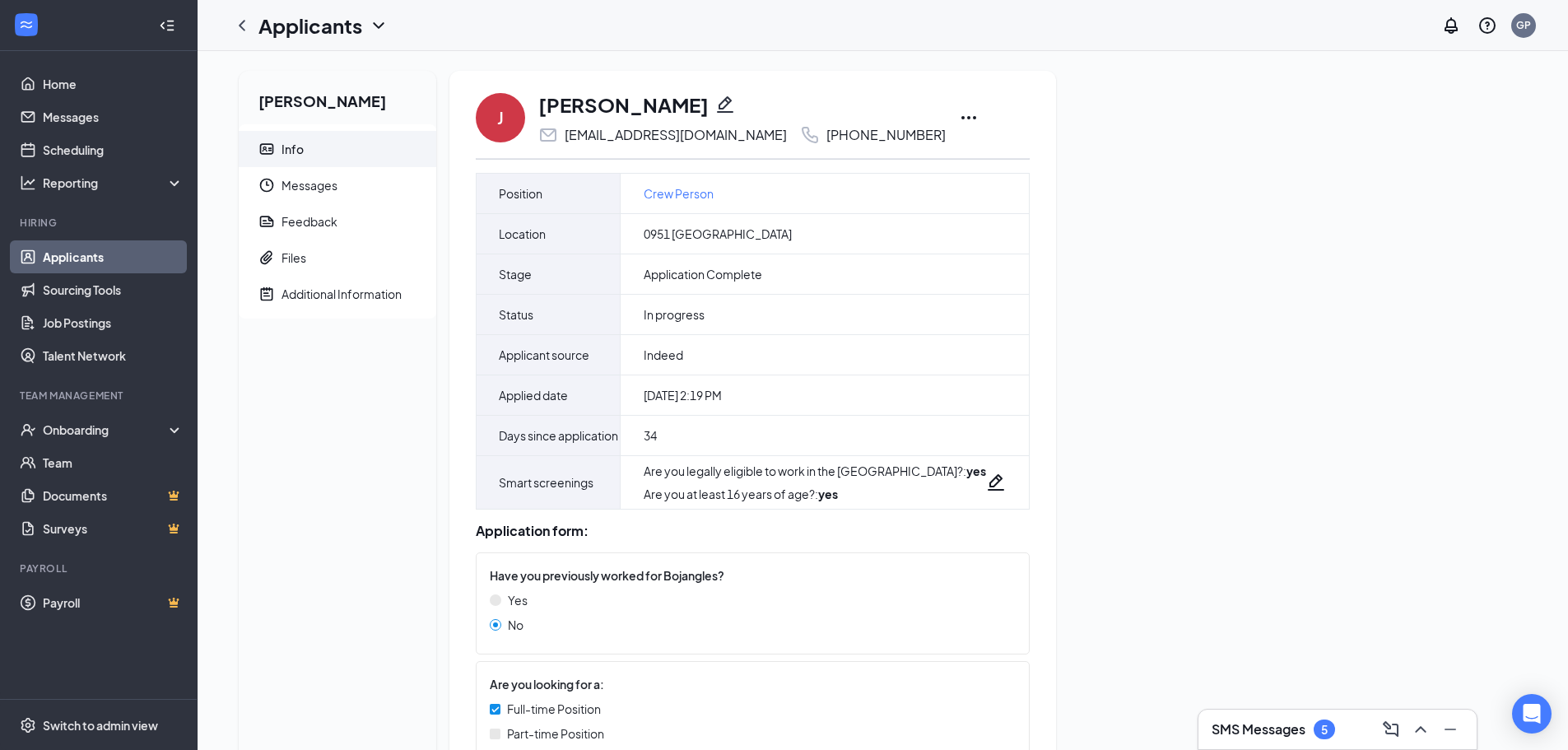
click at [959, 112] on icon "Ellipses" at bounding box center [969, 117] width 20 height 20
click at [979, 464] on p "Print applicant" at bounding box center [995, 464] width 142 height 16
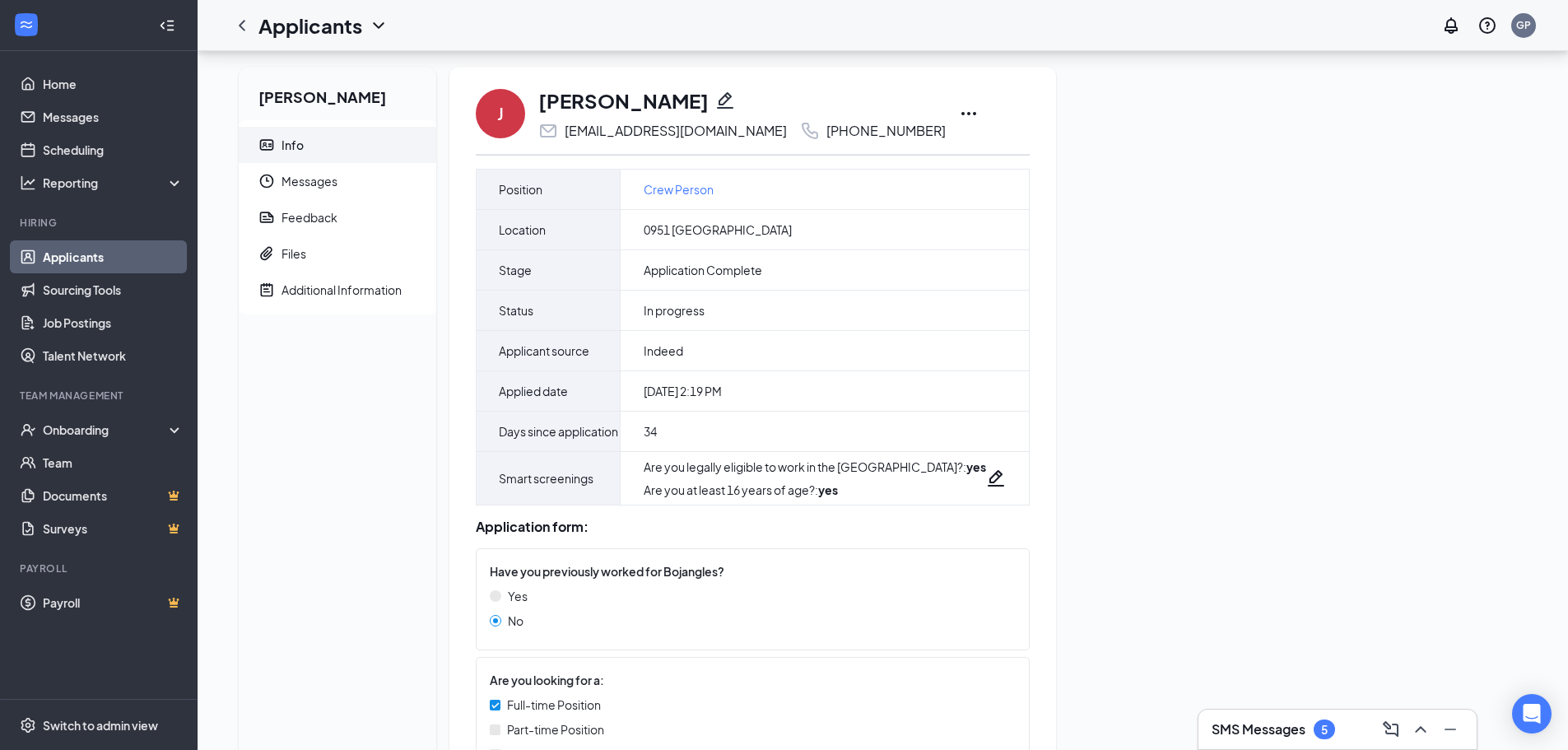
scroll to position [3, 0]
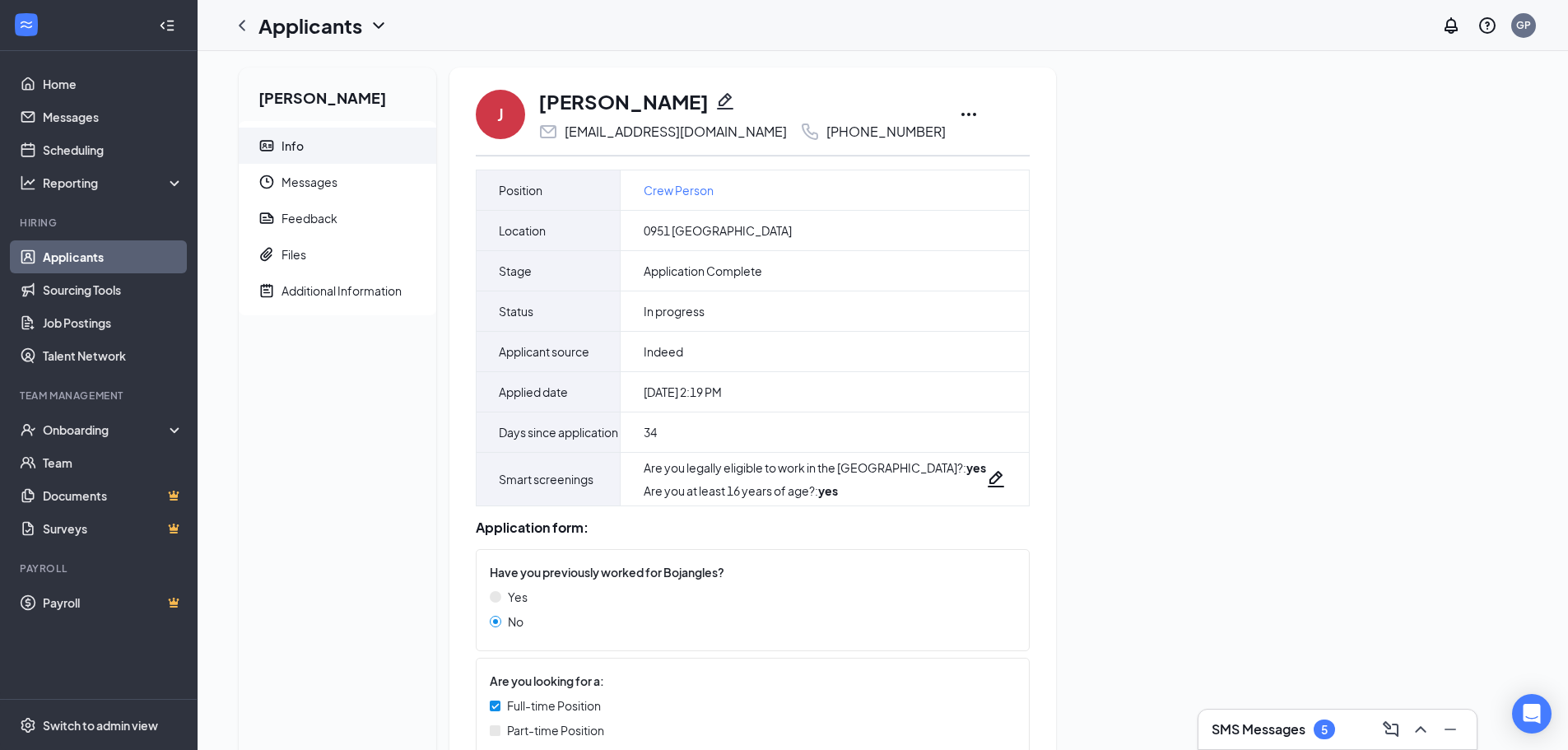
click at [959, 115] on icon "Ellipses" at bounding box center [969, 115] width 20 height 20
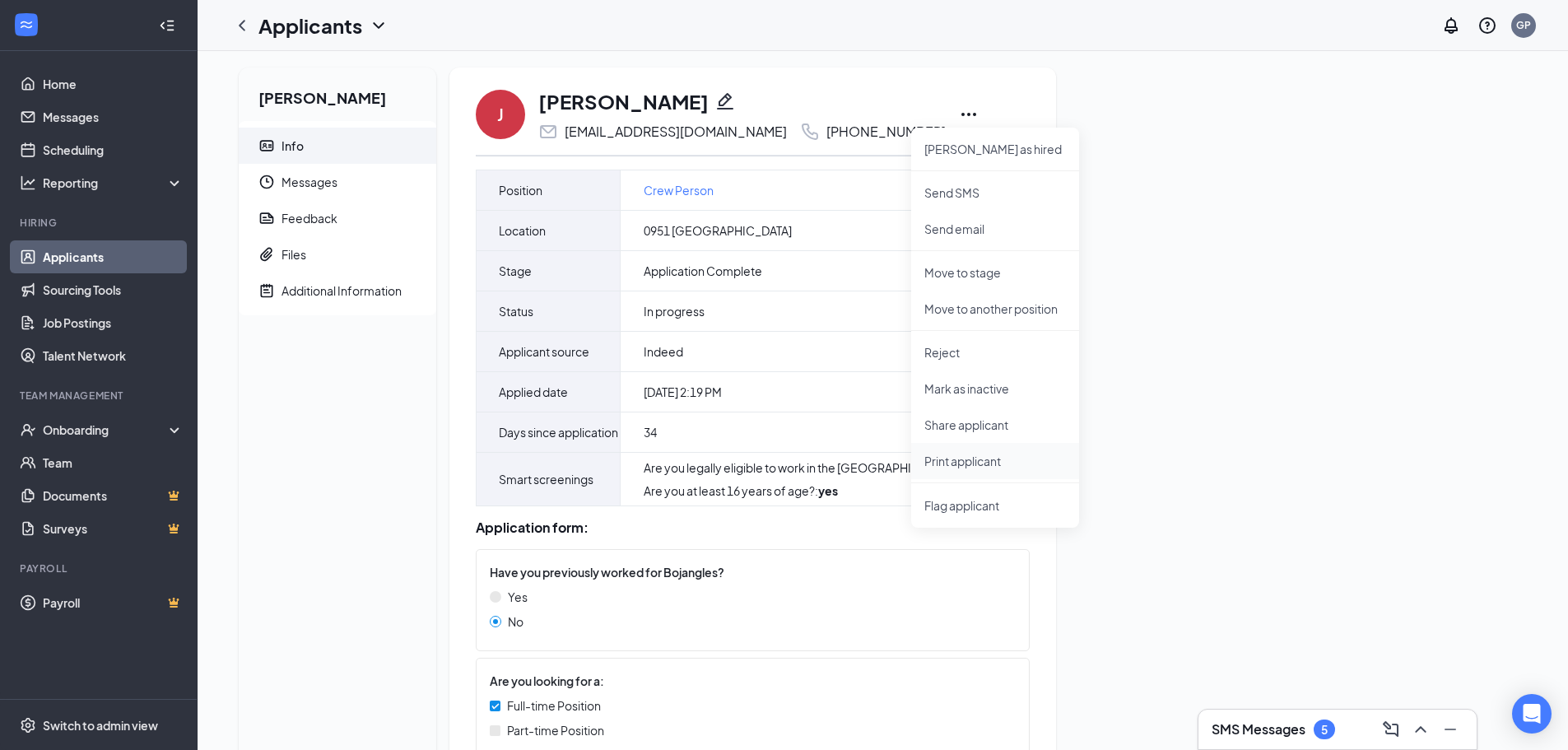
click at [959, 464] on p "Print applicant" at bounding box center [995, 460] width 142 height 16
